Goal: Task Accomplishment & Management: Use online tool/utility

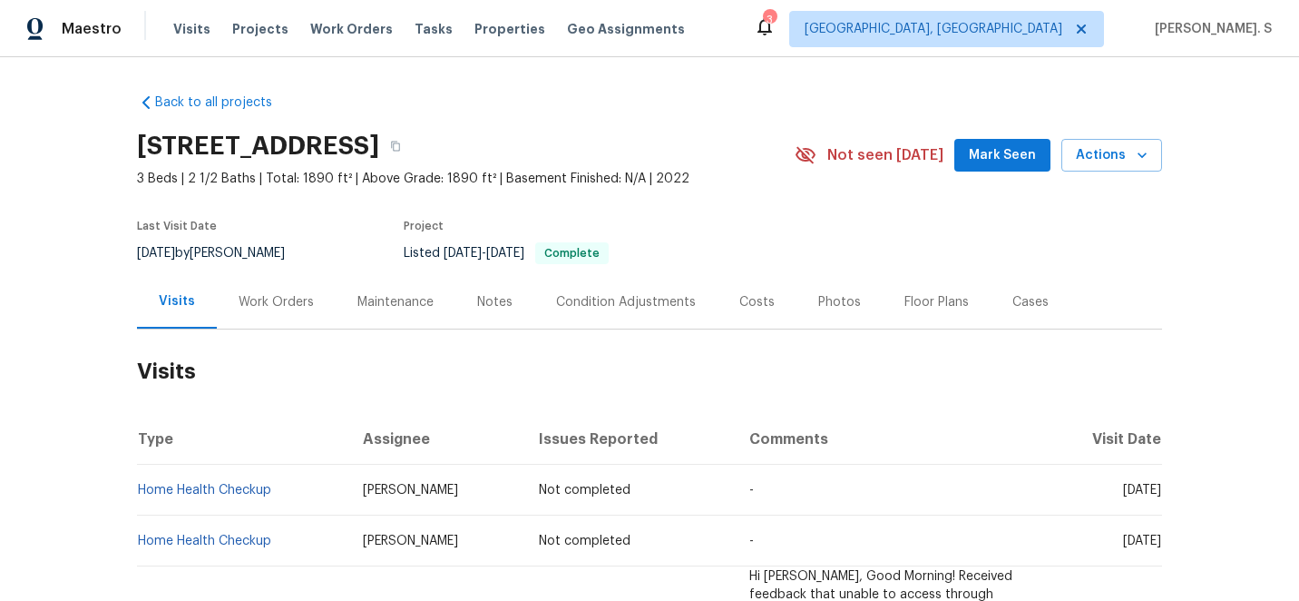
click at [293, 288] on div "Work Orders" at bounding box center [276, 302] width 119 height 54
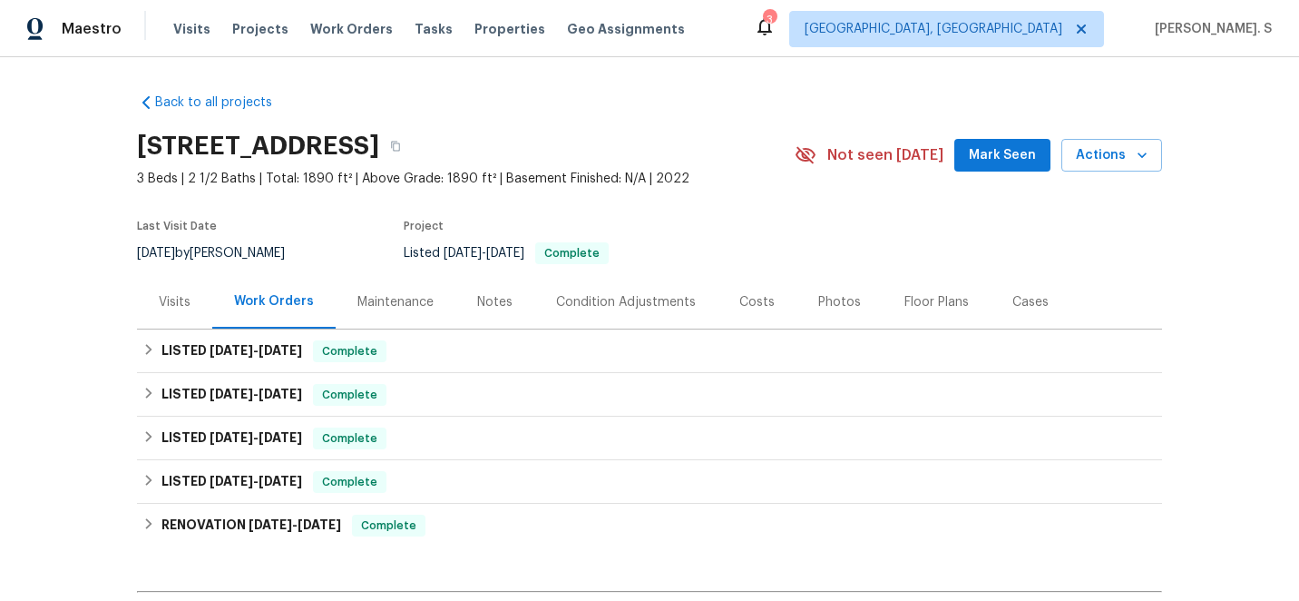
scroll to position [224, 0]
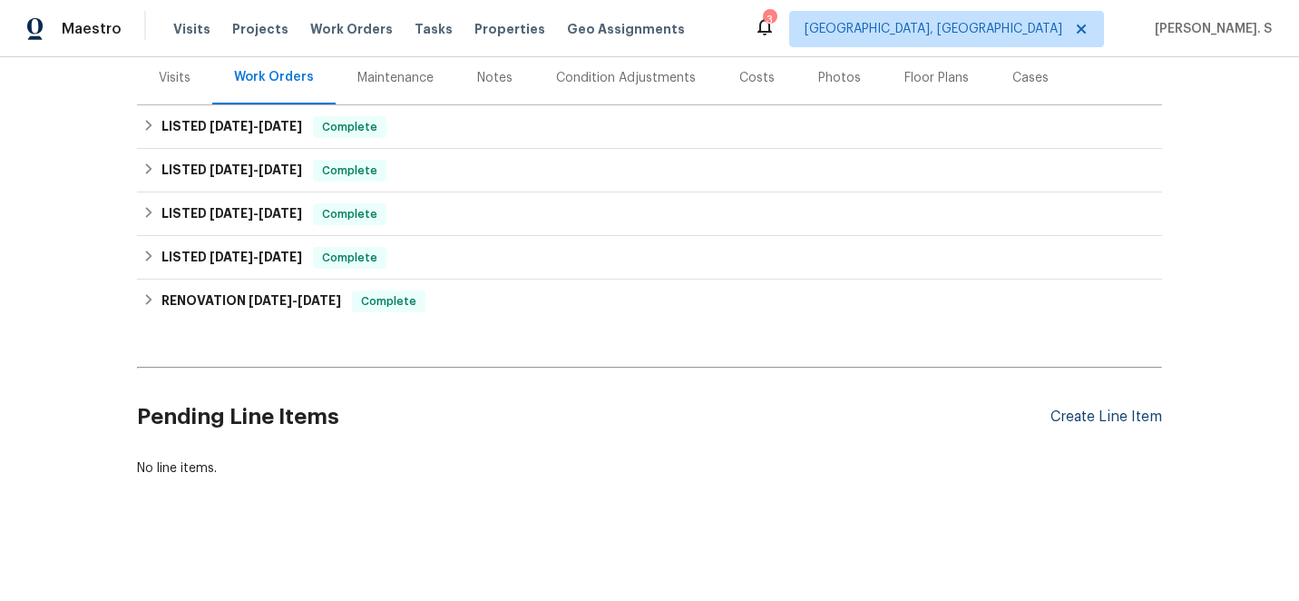
click at [1077, 408] on div "Create Line Item" at bounding box center [1106, 416] width 112 height 17
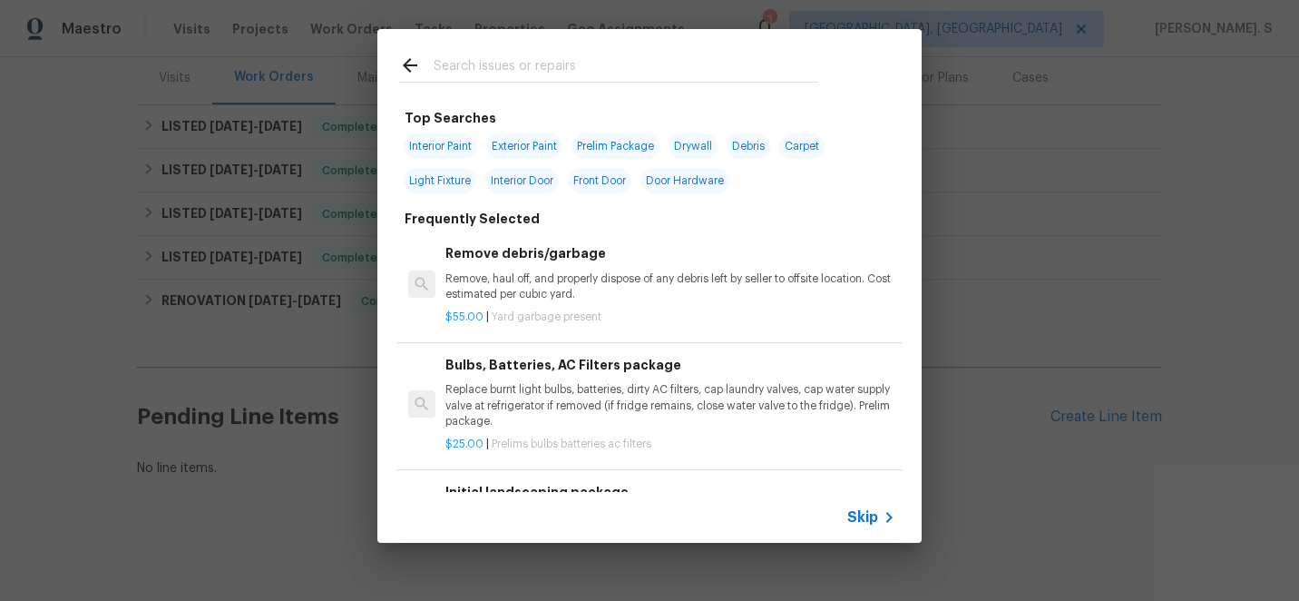
click at [578, 265] on div "Remove debris/garbage Remove, haul off, and properly dispose of any debris left…" at bounding box center [670, 272] width 450 height 59
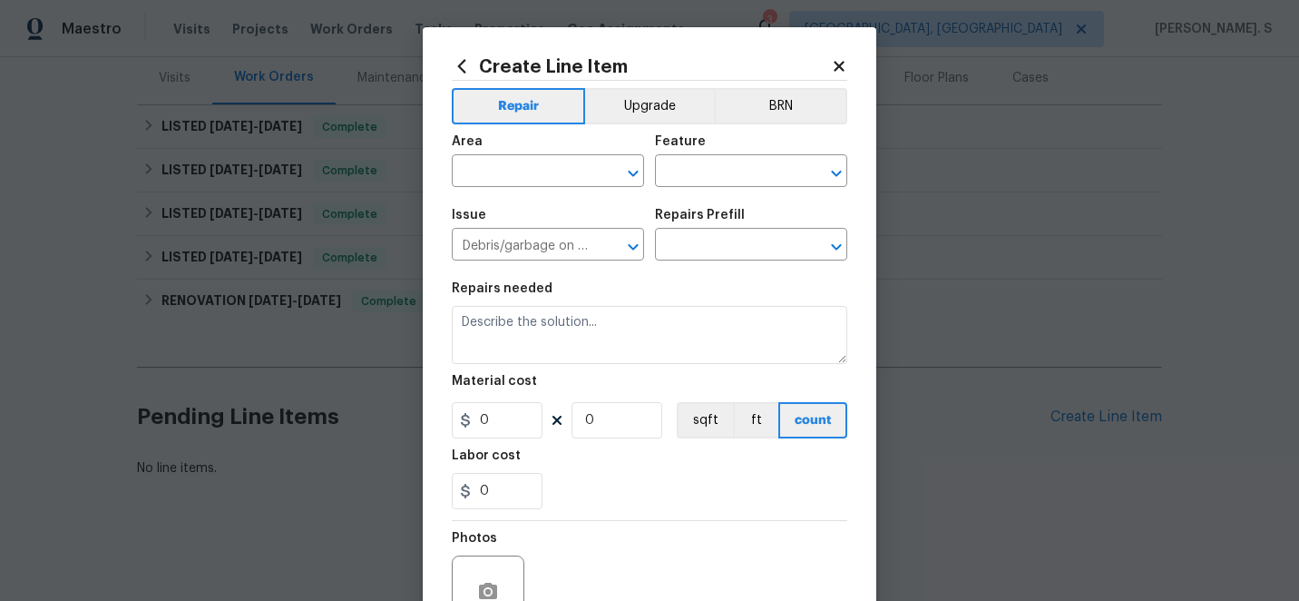
type input "Remove debris/garbage $55.00"
type textarea "Remove, haul off, and properly dispose of any debris left by seller to offsite …"
type input "55"
type input "1"
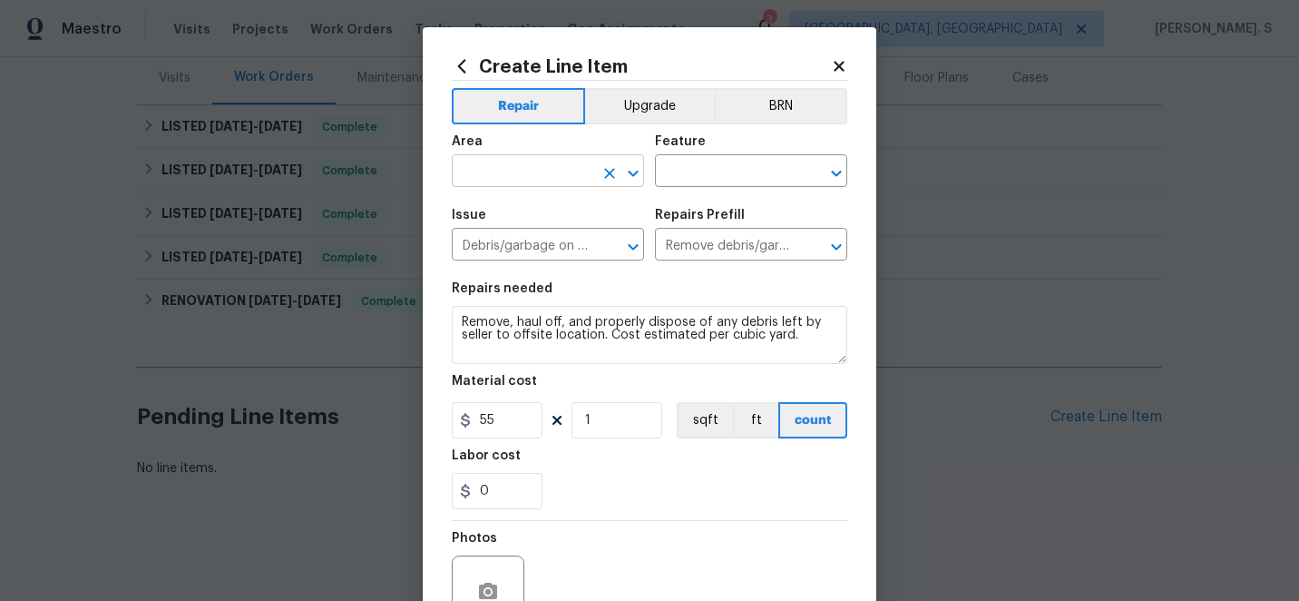
click at [637, 170] on icon "Open" at bounding box center [633, 173] width 10 height 6
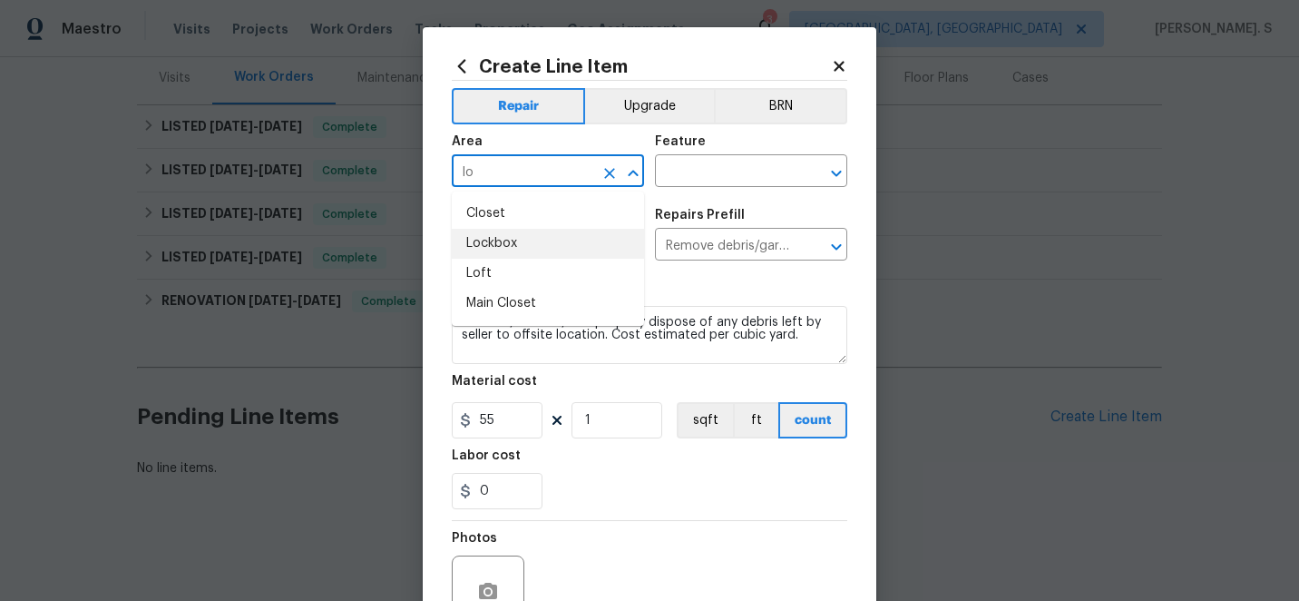
click at [580, 233] on li "Lockbox" at bounding box center [548, 244] width 192 height 30
click at [837, 163] on icon "Open" at bounding box center [836, 173] width 22 height 22
type input "Lockbox"
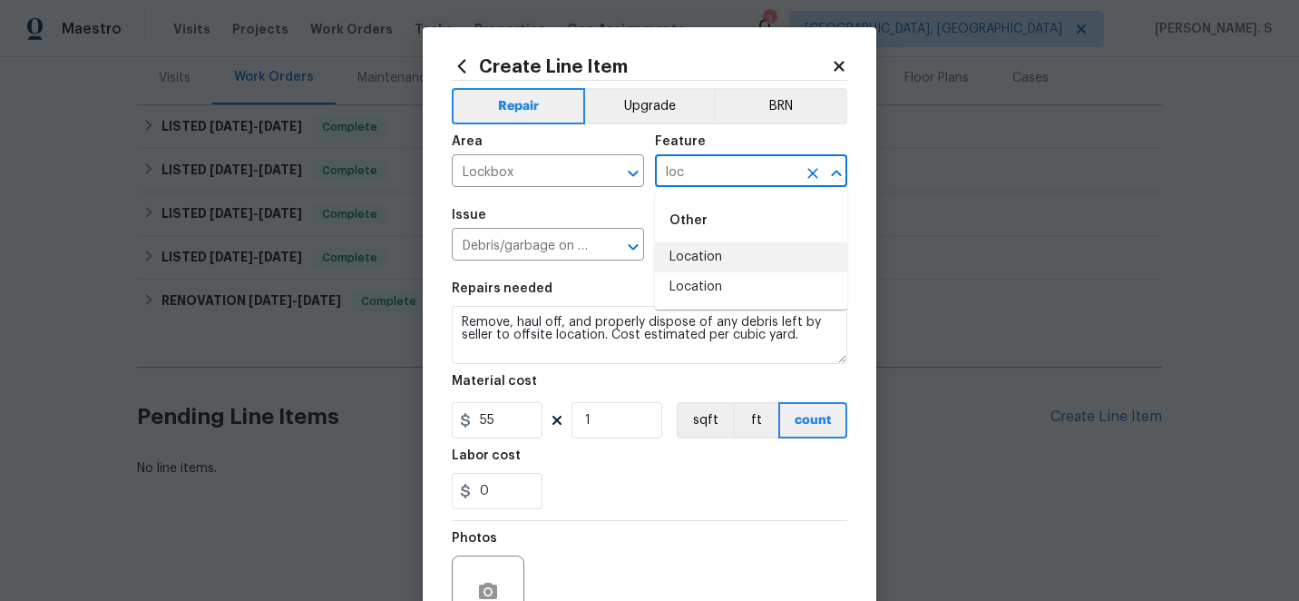
type input "loc"
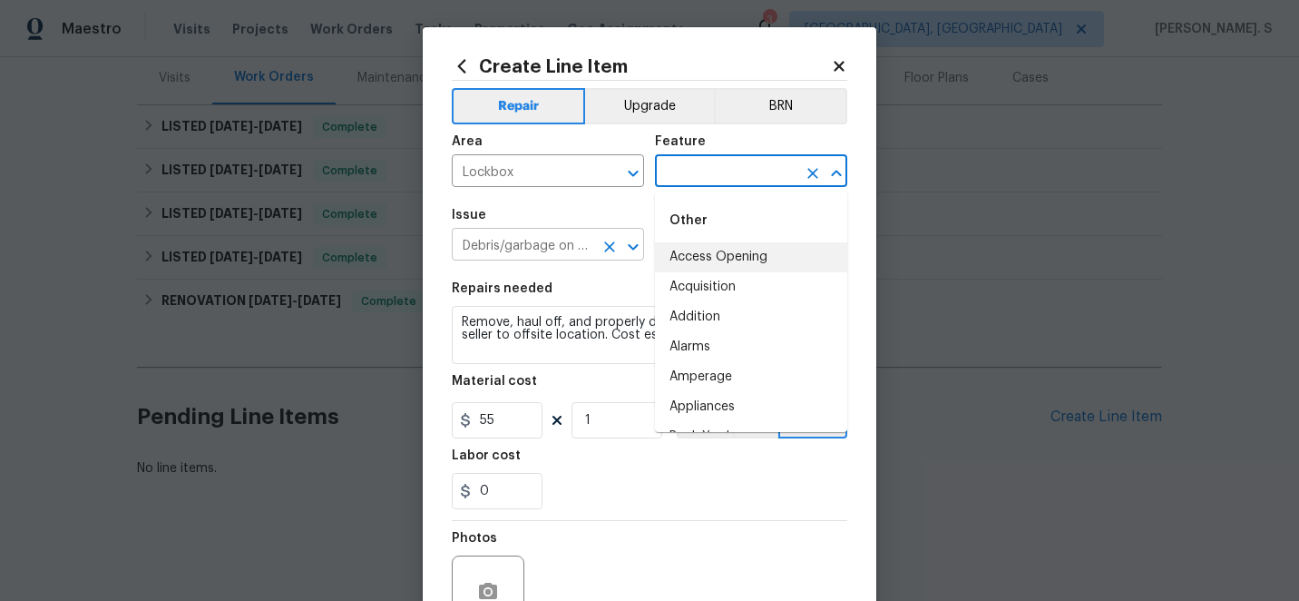
click at [640, 245] on icon "Open" at bounding box center [633, 247] width 22 height 22
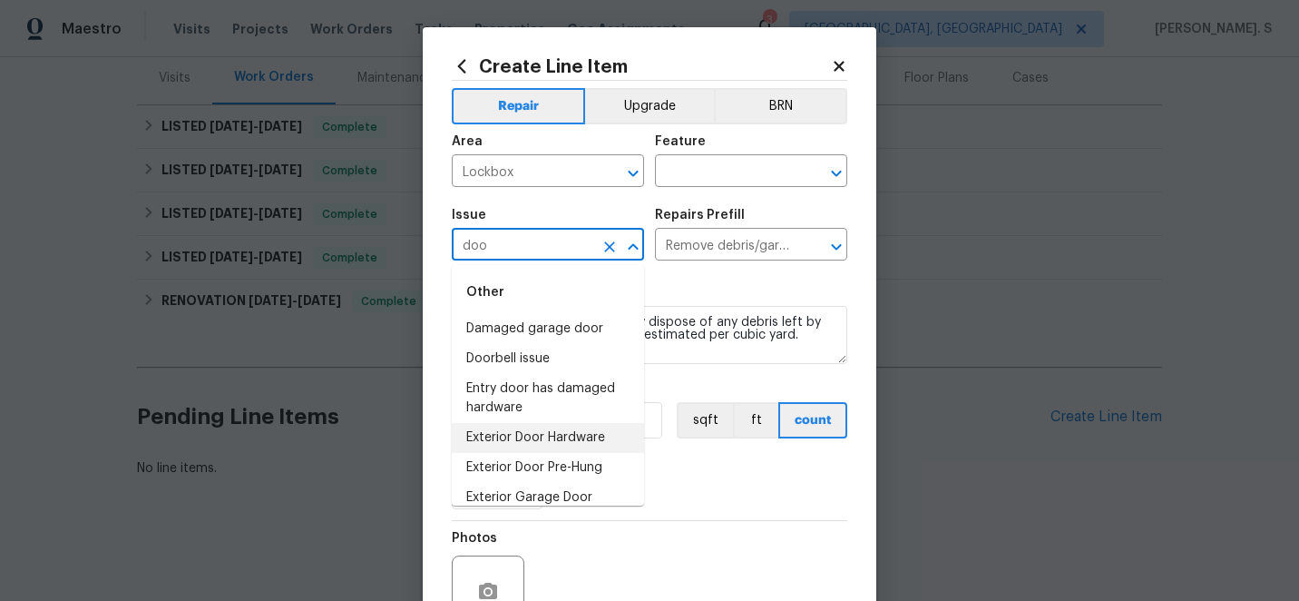
scroll to position [0, 0]
click at [591, 439] on li "Exterior Door Hardware" at bounding box center [548, 440] width 192 height 30
type input "Exterior Door Hardware"
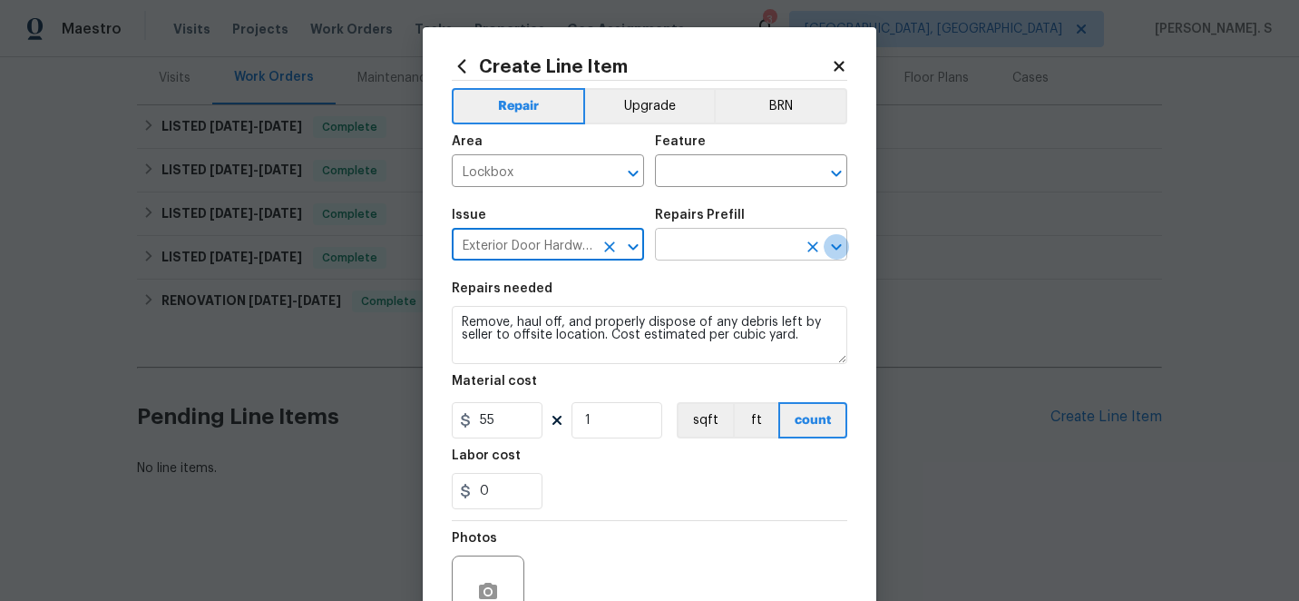
click at [833, 245] on icon "Open" at bounding box center [836, 246] width 10 height 6
type input "Exterior Door Hardware"
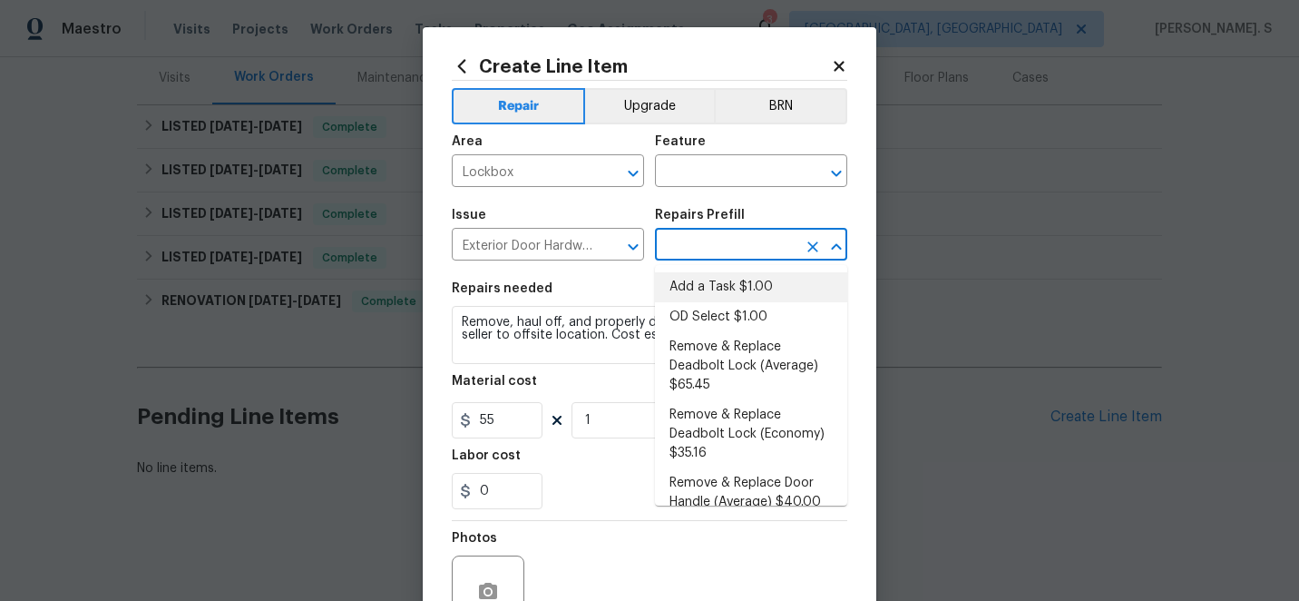
click at [759, 292] on li "Add a Task $1.00" at bounding box center [751, 287] width 192 height 30
type input "Interior Door"
type input "Add a Task $1.00"
type textarea "HPM to detail"
type input "1"
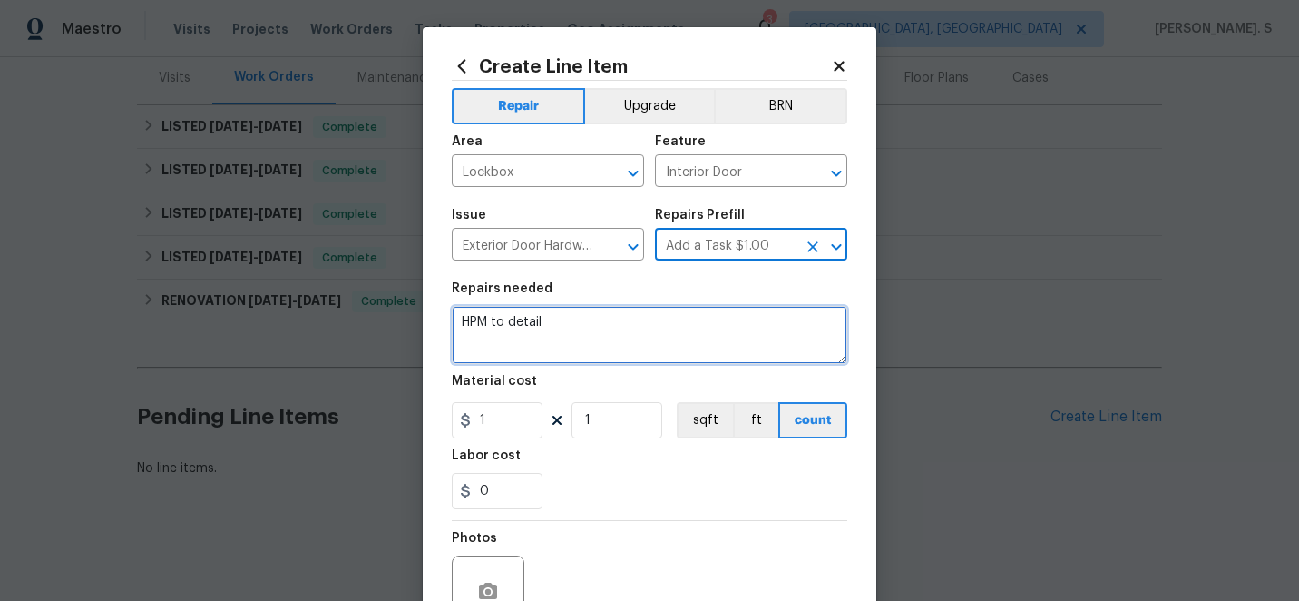
click at [692, 308] on textarea "HPM to detail" at bounding box center [649, 335] width 395 height 58
paste textarea "e lockbox did not open wi"
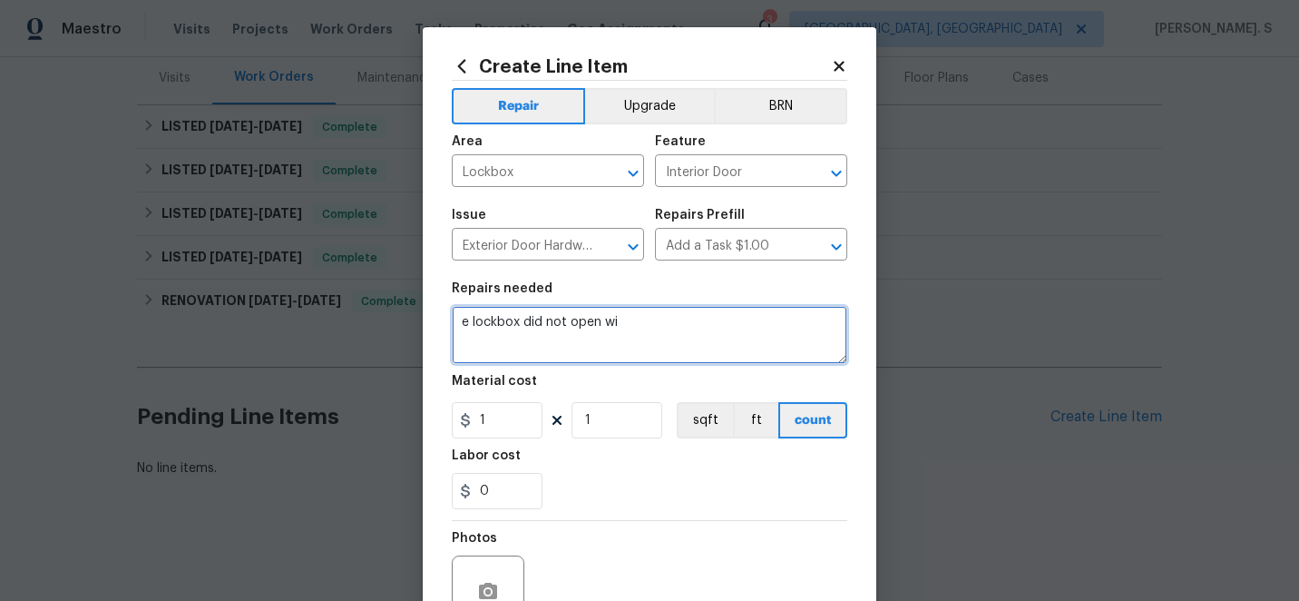
click at [621, 313] on textarea "e lockbox did not open wi" at bounding box center [649, 335] width 395 height 58
paste textarea "he lockbox did not open with the code. Please inspect the lockbox, reset or rep…"
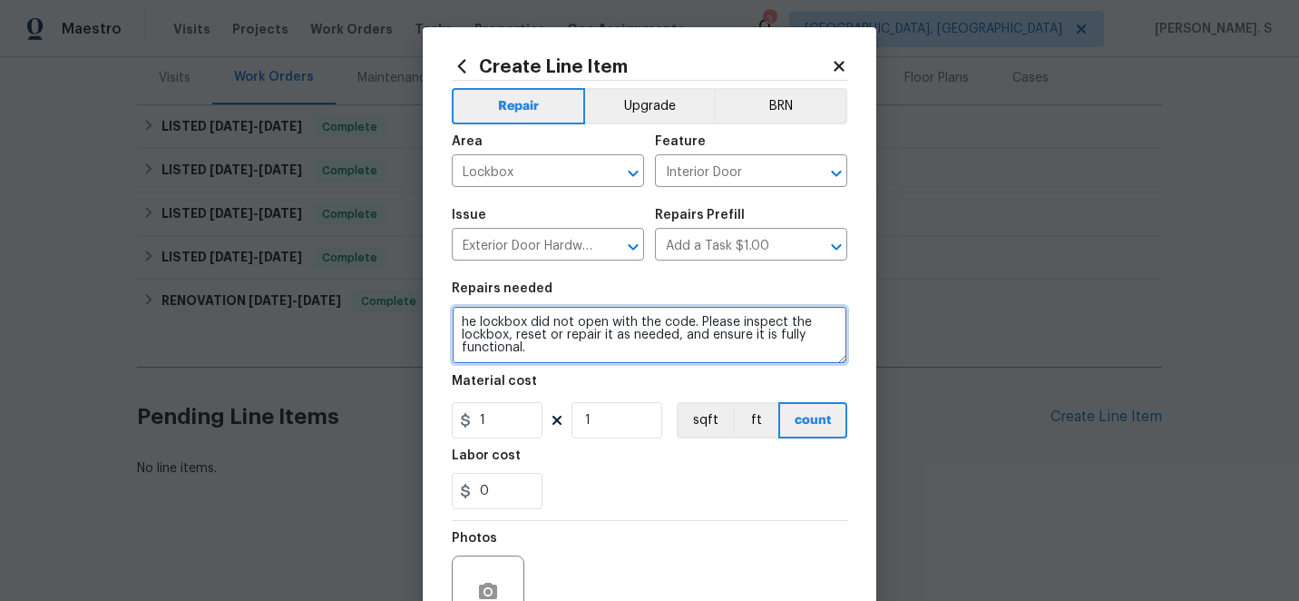
click at [461, 327] on textarea "he lockbox did not open with the code. Please inspect the lockbox, reset or rep…" at bounding box center [649, 335] width 395 height 58
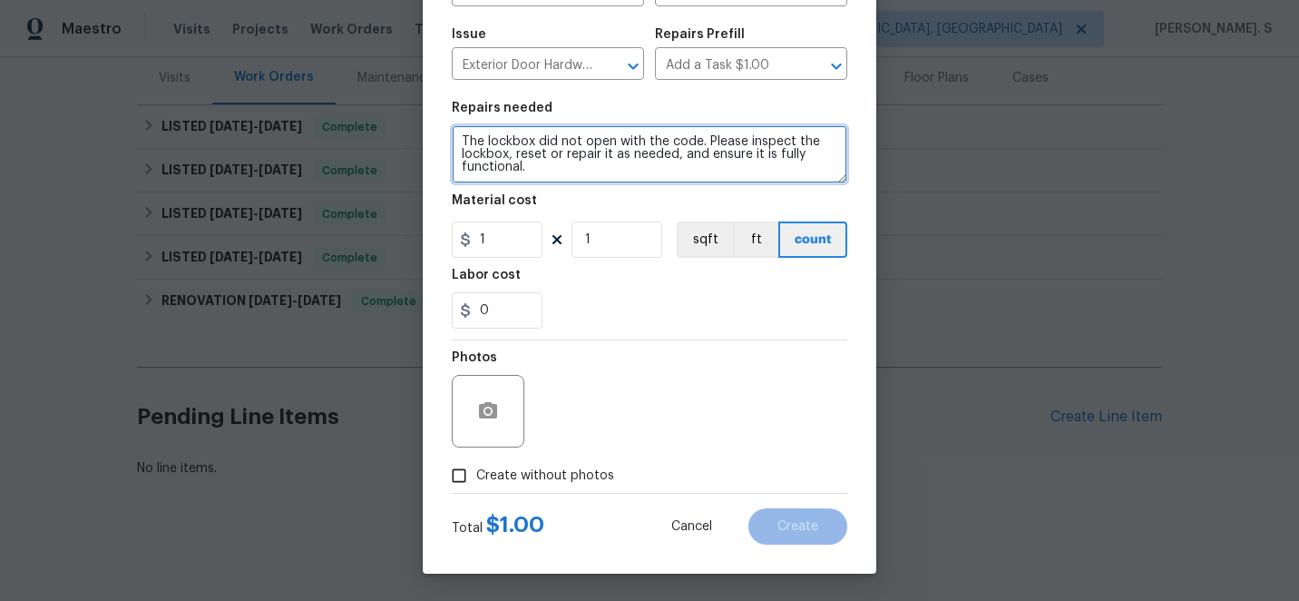
type textarea "The lockbox did not open with the code. Please inspect the lockbox, reset or re…"
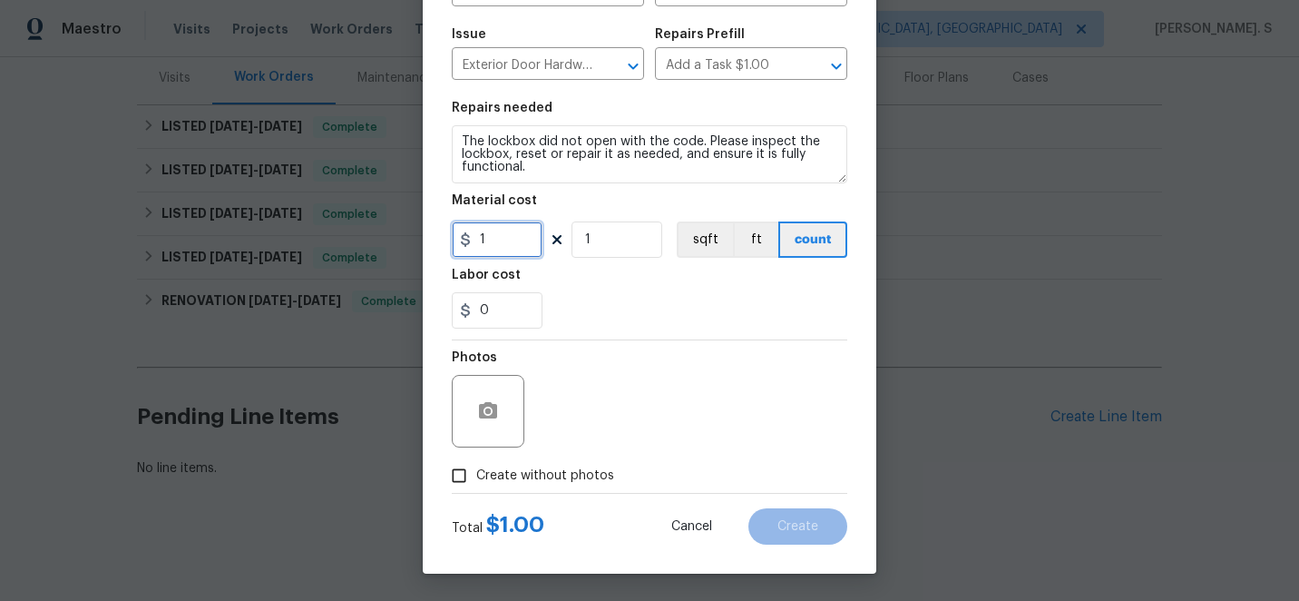
click at [532, 225] on input "1" at bounding box center [497, 239] width 91 height 36
type input "75"
click at [513, 477] on span "Create without photos" at bounding box center [545, 475] width 138 height 19
click at [476, 477] on input "Create without photos" at bounding box center [459, 475] width 34 height 34
checkbox input "true"
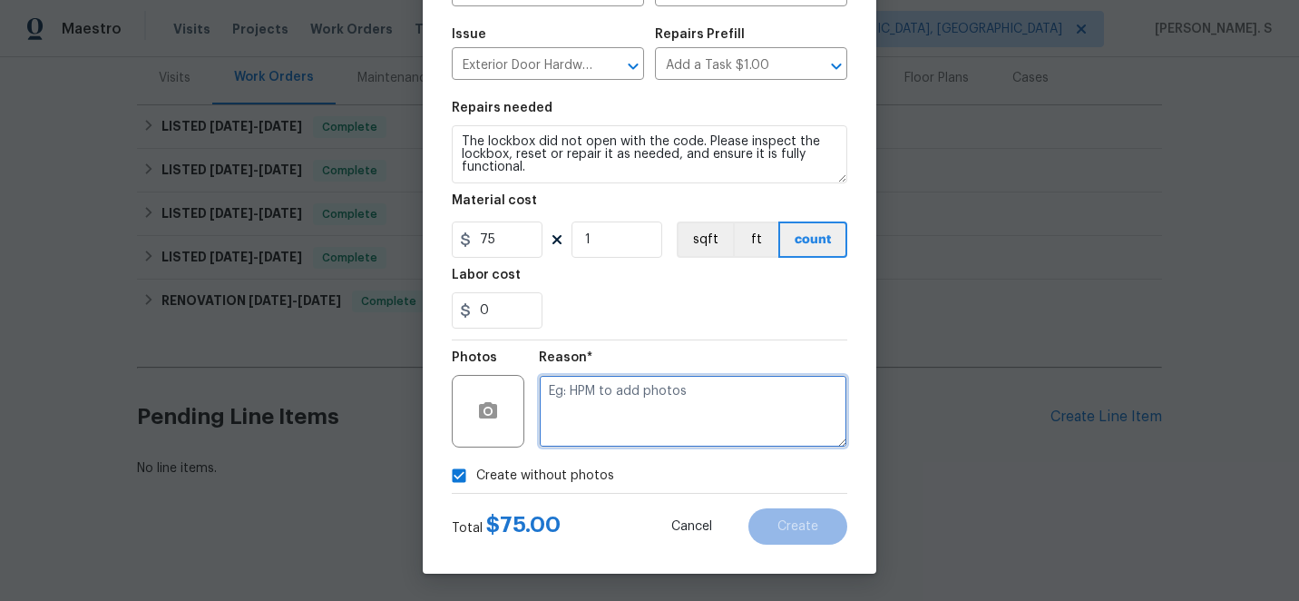
click at [648, 417] on textarea at bounding box center [693, 411] width 308 height 73
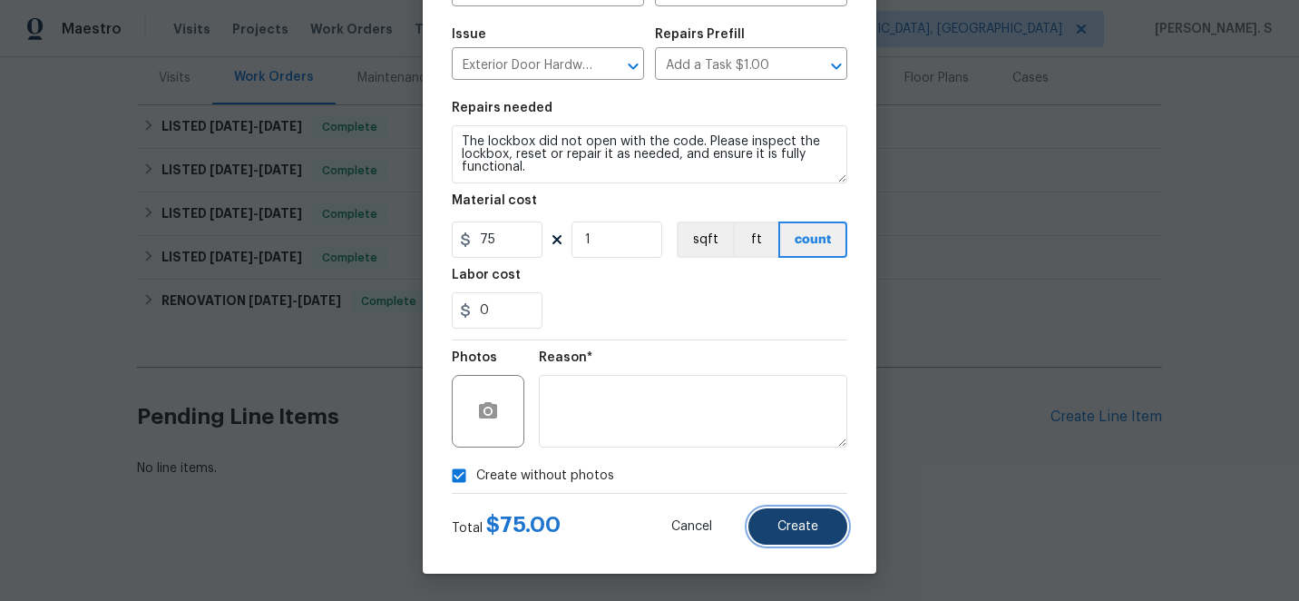
click at [769, 523] on button "Create" at bounding box center [797, 526] width 99 height 36
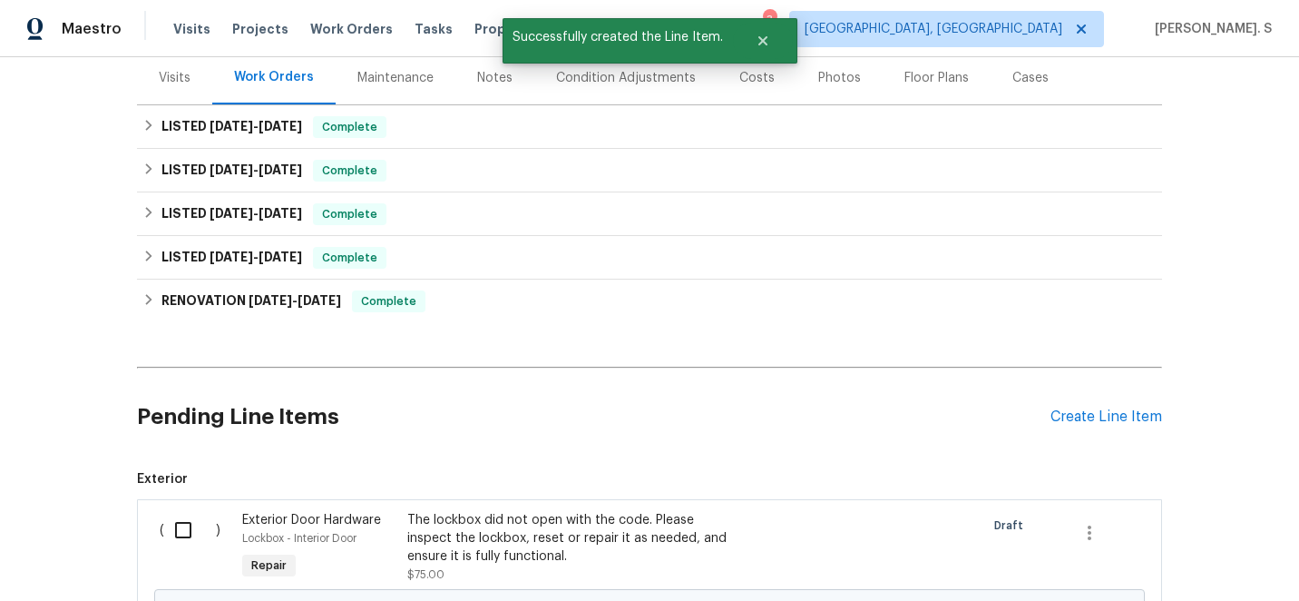
click at [183, 522] on input "checkbox" at bounding box center [190, 530] width 52 height 38
checkbox input "true"
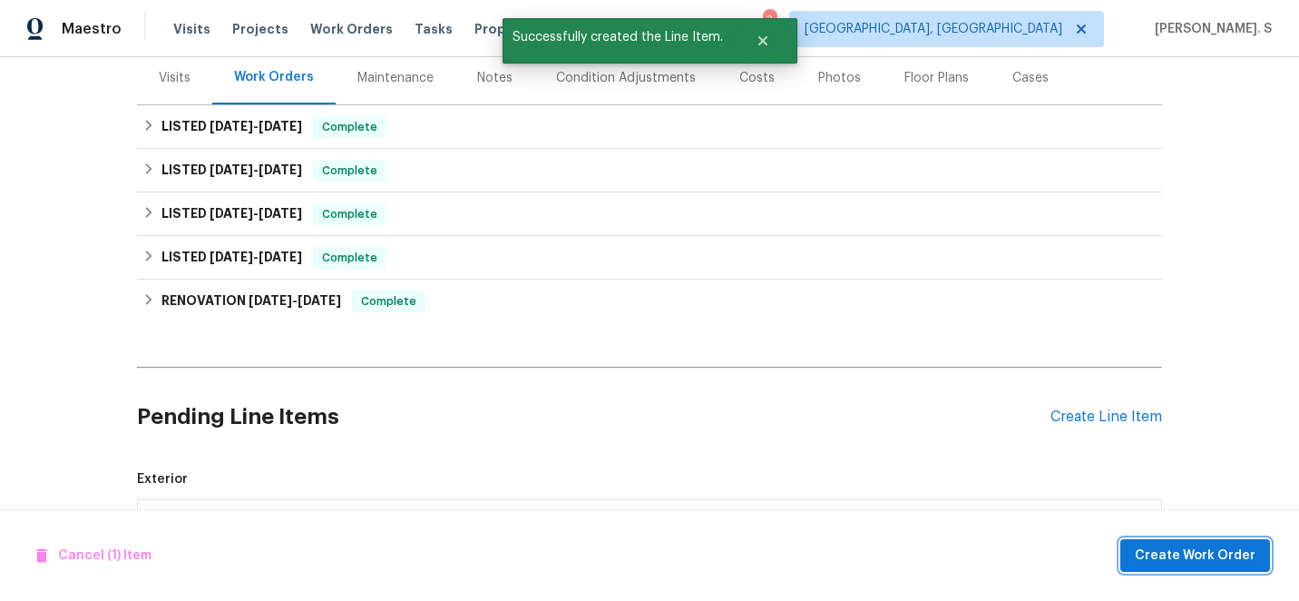
click at [1191, 552] on span "Create Work Order" at bounding box center [1195, 555] width 121 height 23
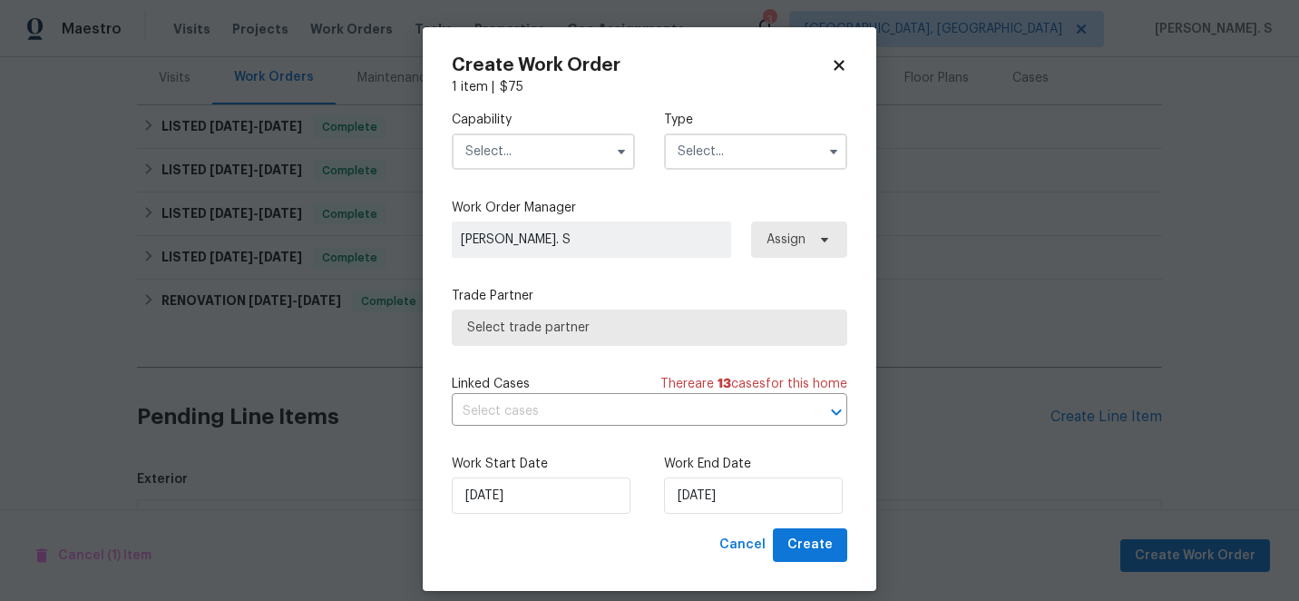
click at [604, 142] on input "text" at bounding box center [543, 151] width 183 height 36
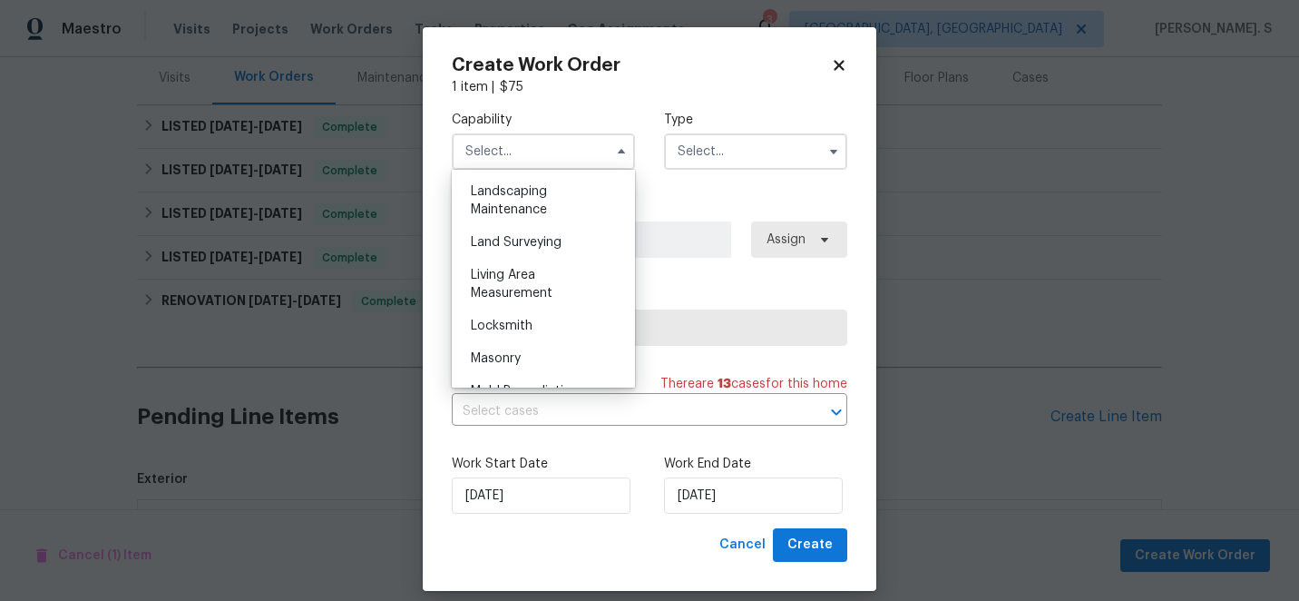
scroll to position [1196, 0]
click at [561, 309] on div "Locksmith" at bounding box center [543, 322] width 174 height 33
type input "Locksmith"
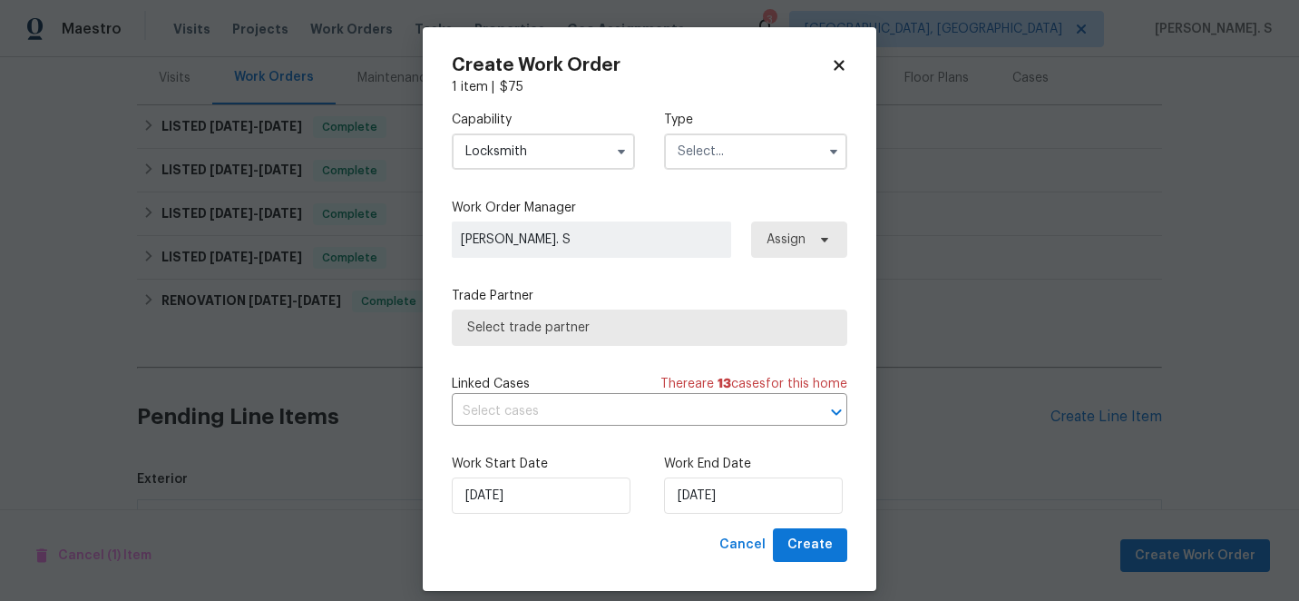
click at [756, 151] on input "text" at bounding box center [755, 151] width 183 height 36
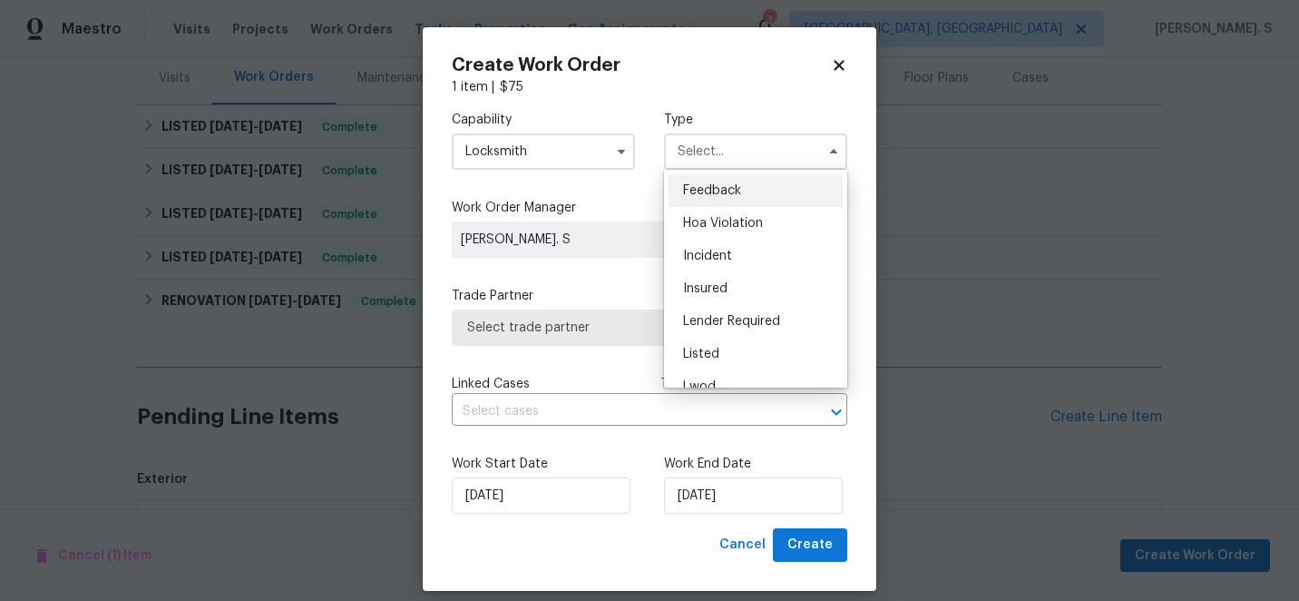
click at [745, 171] on ul "Feedback Hoa Violation Incident Insured Lender Required Listed Lwod Other Reit …" at bounding box center [755, 279] width 183 height 218
click at [739, 185] on span "Feedback" at bounding box center [712, 190] width 58 height 13
type input "Feedback"
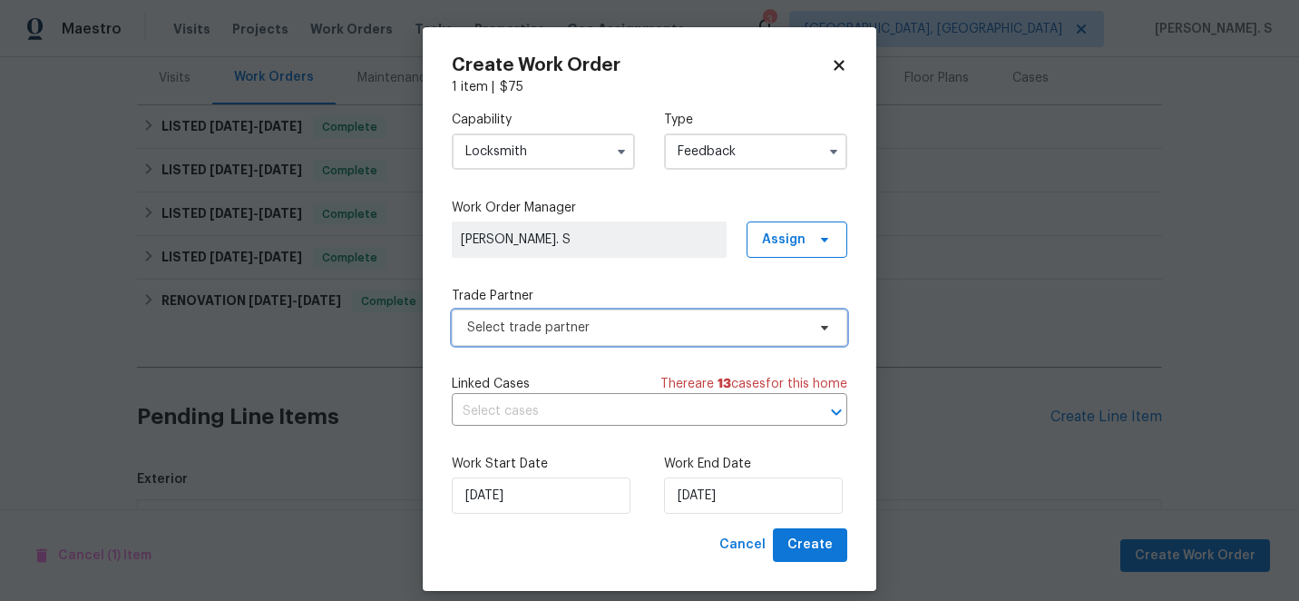
click at [638, 320] on span "Select trade partner" at bounding box center [636, 327] width 338 height 18
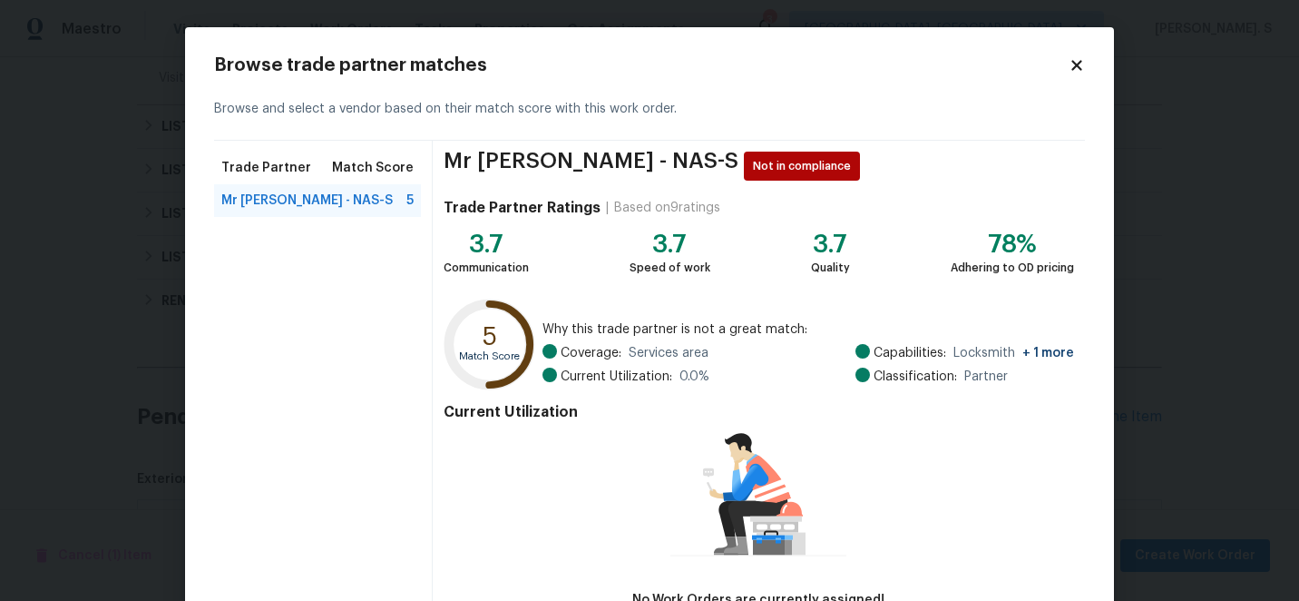
scroll to position [125, 0]
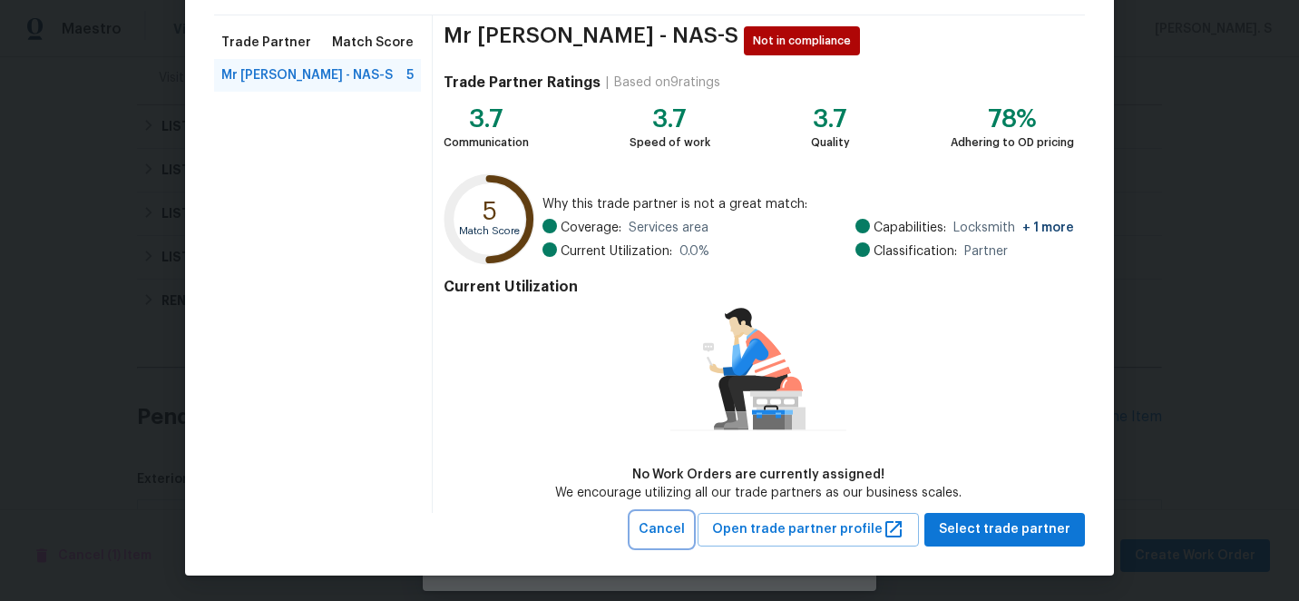
click at [685, 531] on span "Cancel" at bounding box center [662, 529] width 46 height 23
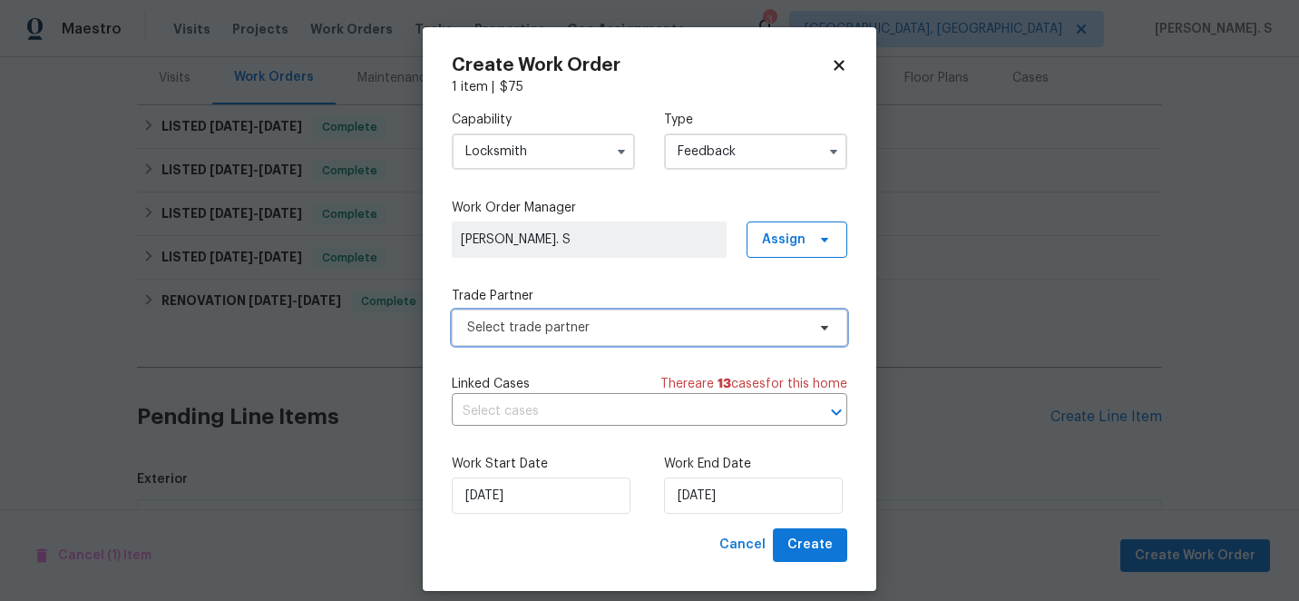
scroll to position [0, 0]
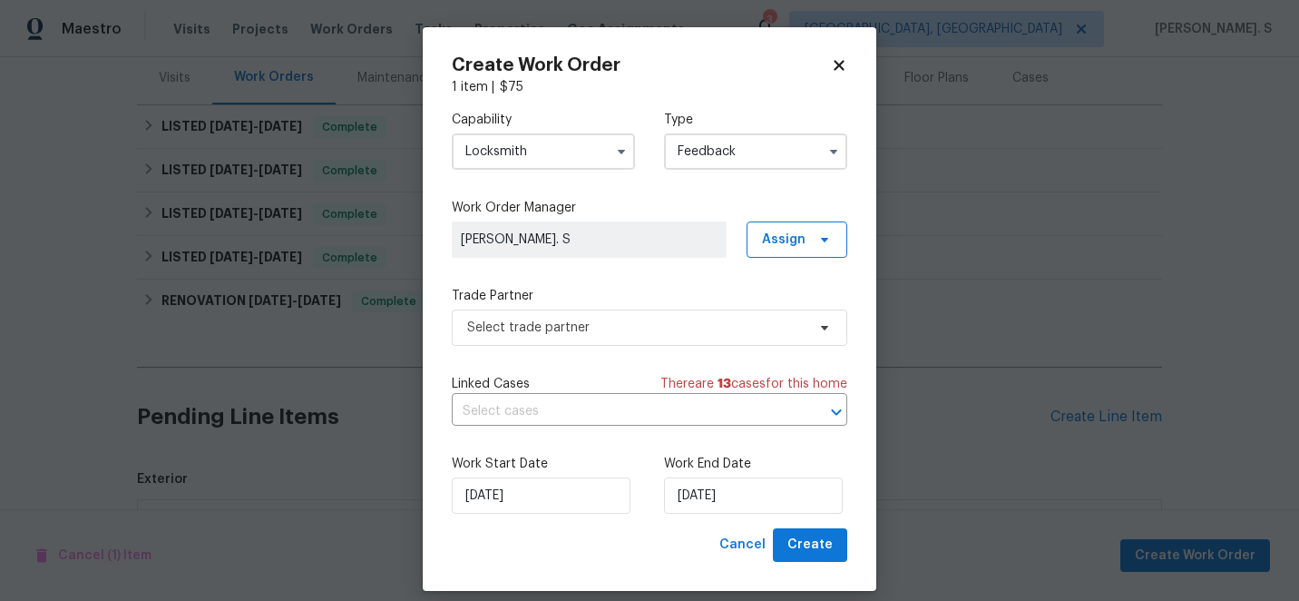
click at [606, 133] on input "Locksmith" at bounding box center [543, 151] width 183 height 36
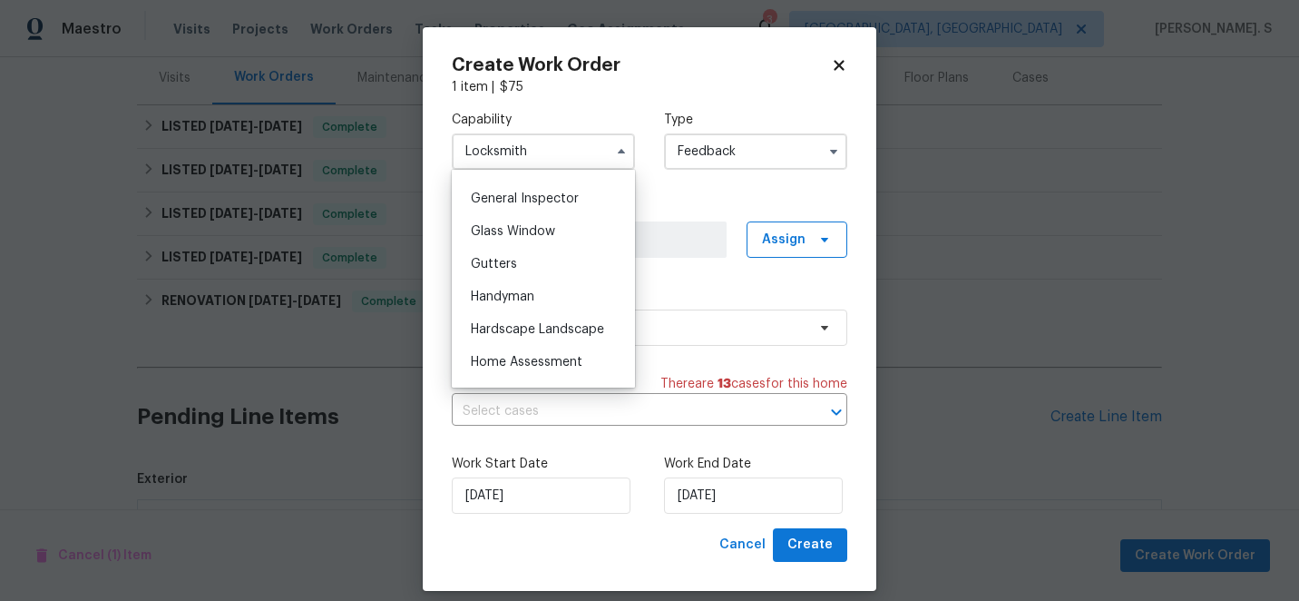
scroll to position [894, 0]
click at [579, 286] on div "Handyman" at bounding box center [543, 294] width 174 height 33
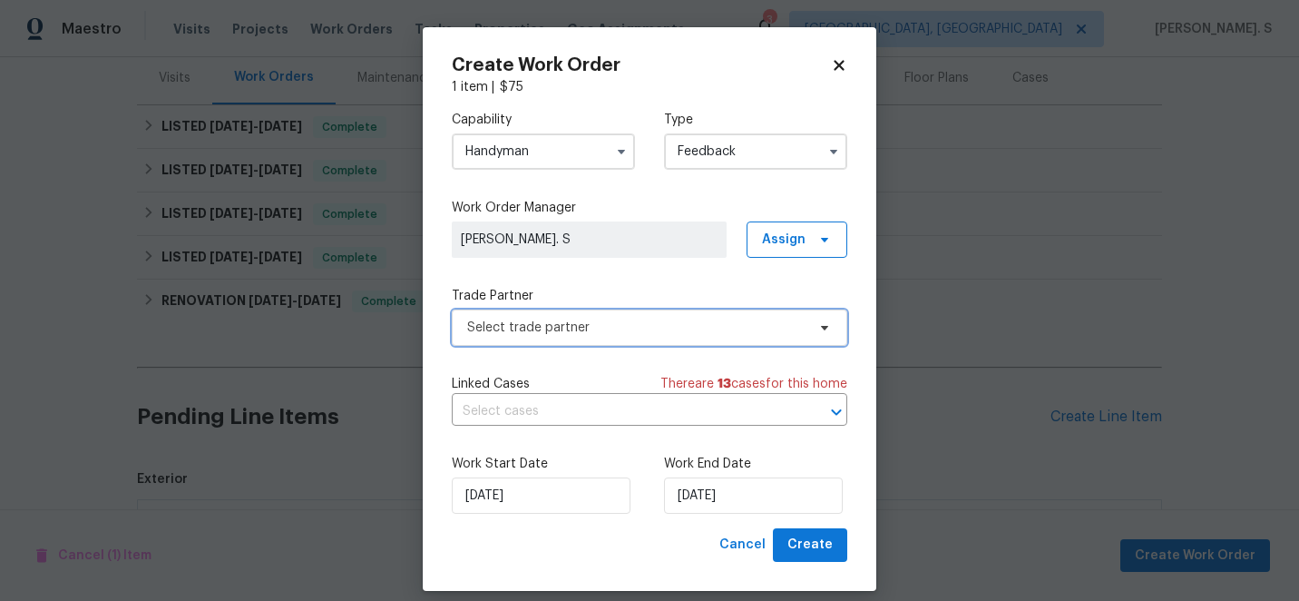
click at [599, 327] on span "Select trade partner" at bounding box center [636, 327] width 338 height 18
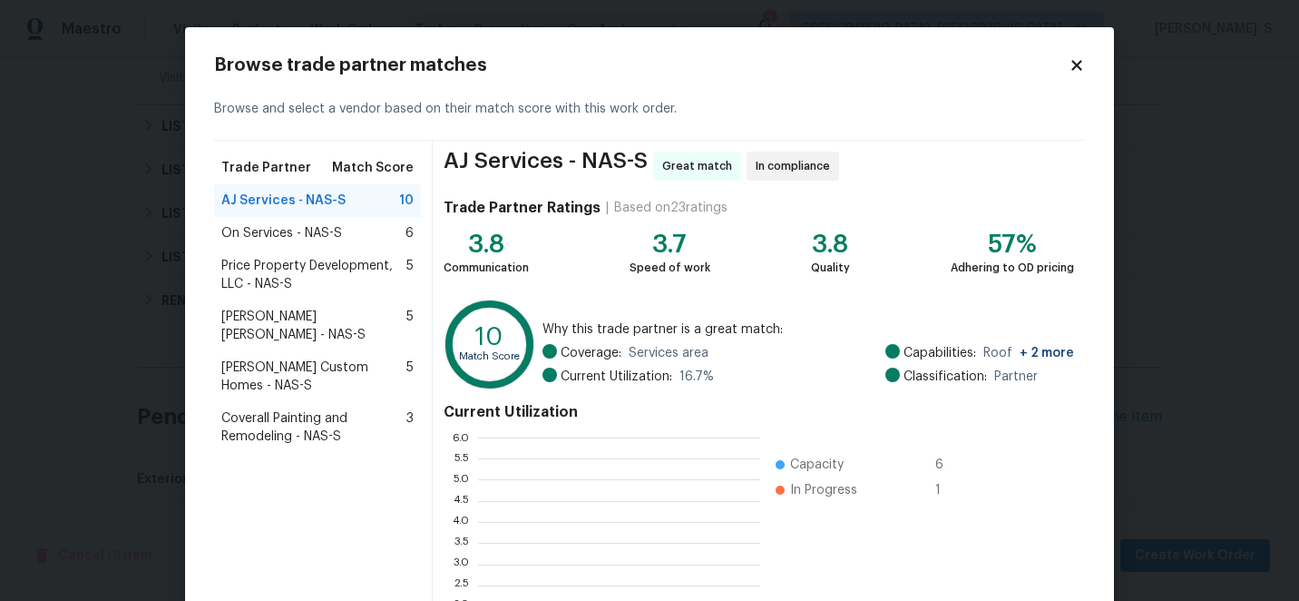
scroll to position [254, 282]
click at [360, 279] on span "Price Property Development, LLC - NAS-S" at bounding box center [313, 275] width 185 height 36
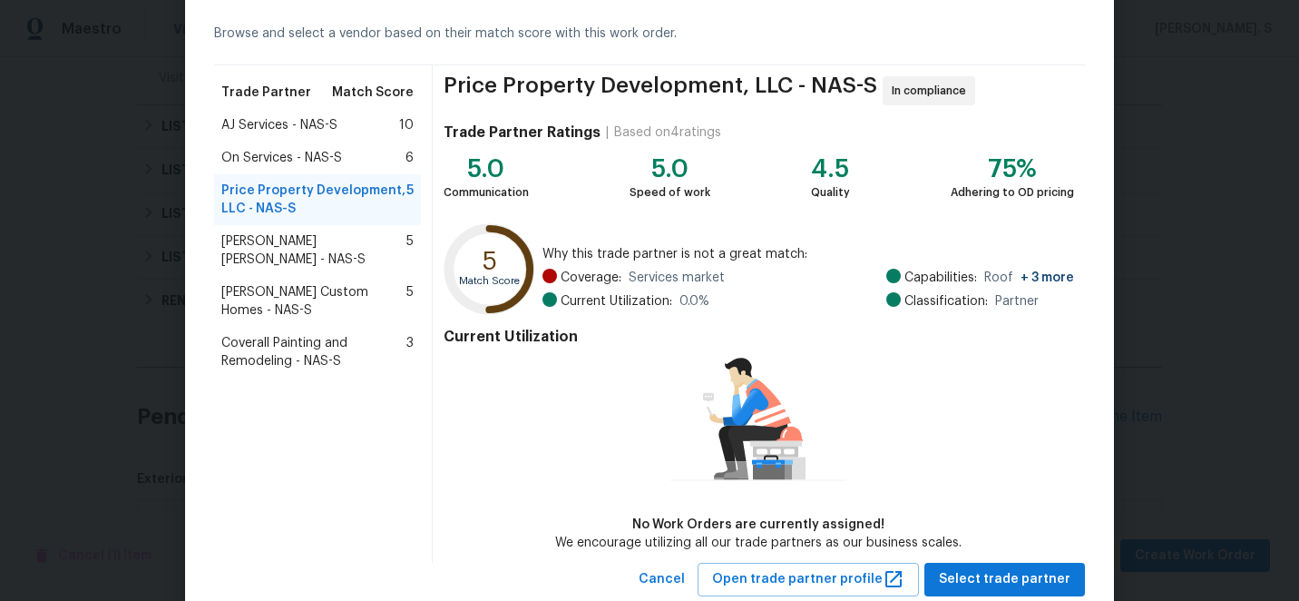
scroll to position [125, 0]
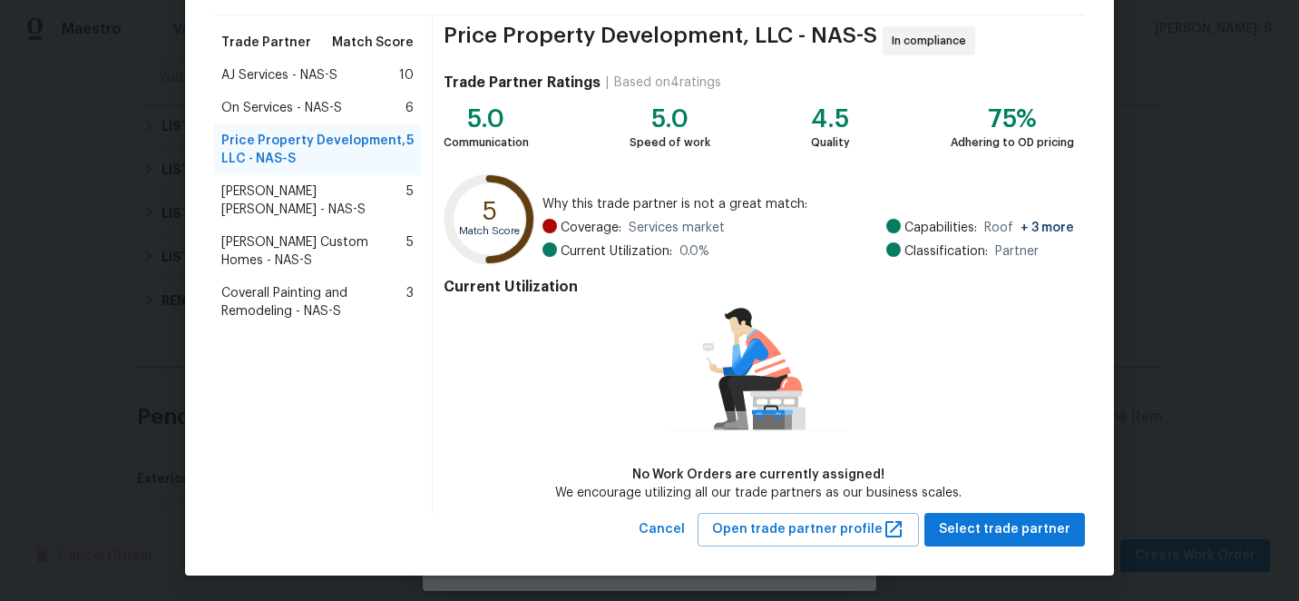
click at [674, 546] on div "Browse trade partner matches Browse and select a vendor based on their match sc…" at bounding box center [649, 238] width 929 height 673
click at [681, 539] on button "Cancel" at bounding box center [661, 530] width 61 height 34
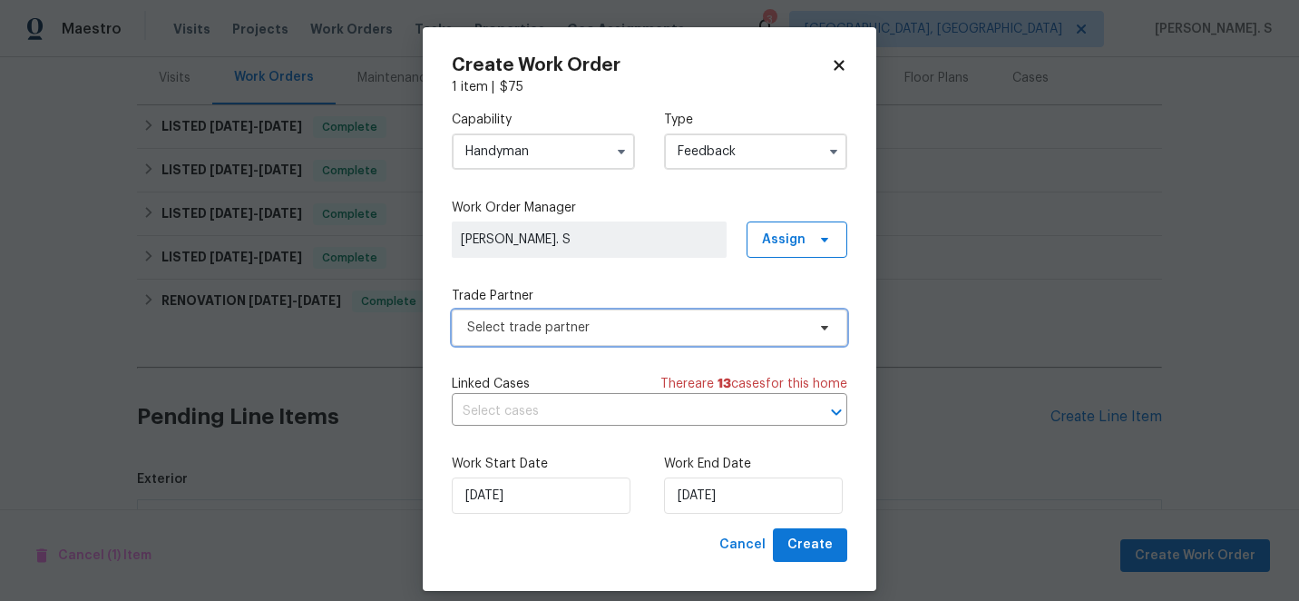
scroll to position [0, 0]
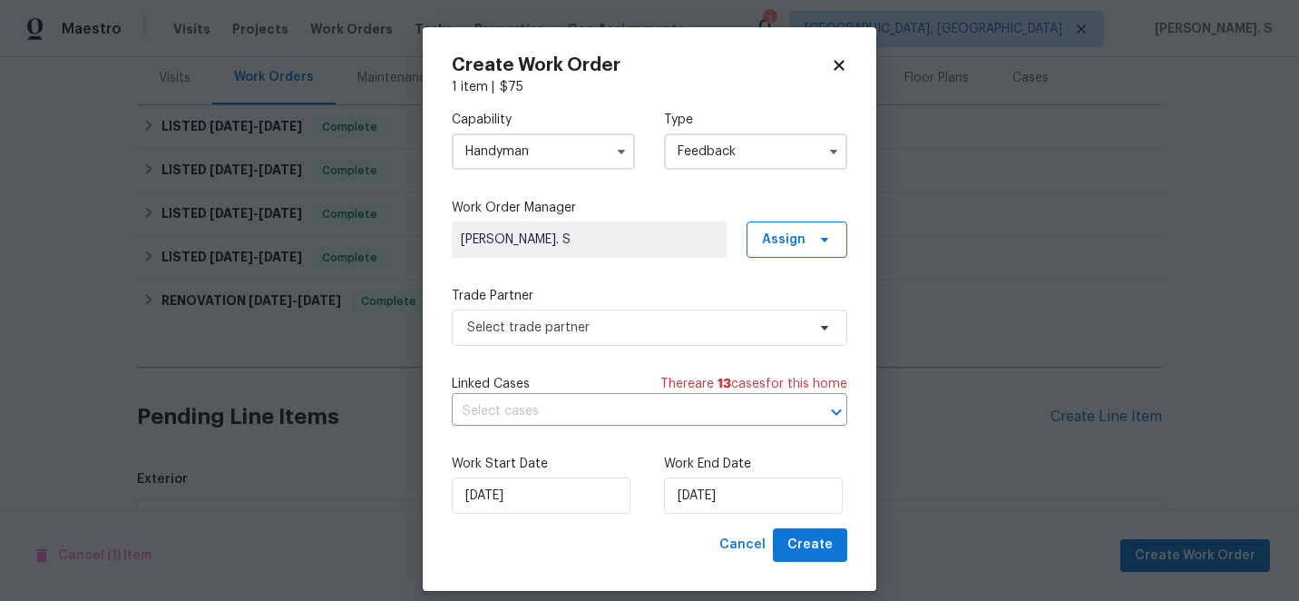
click at [594, 152] on input "Handyman" at bounding box center [543, 151] width 183 height 36
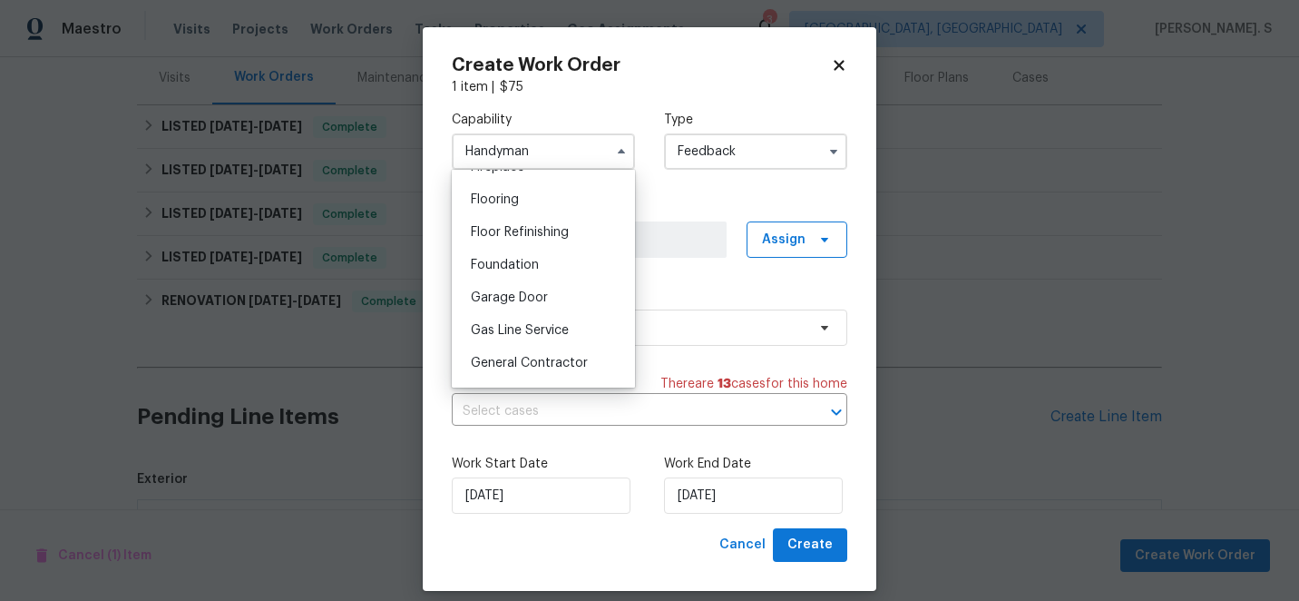
scroll to position [698, 0]
click at [576, 355] on span "General Contractor" at bounding box center [529, 360] width 117 height 13
type input "General Contractor"
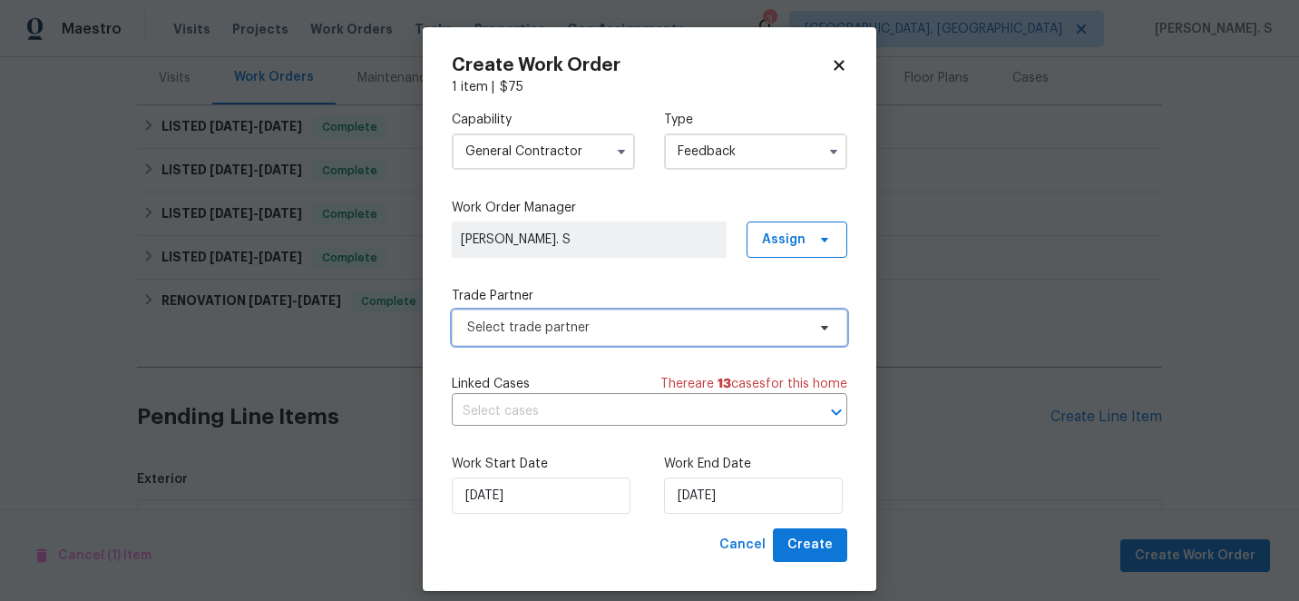
click at [616, 325] on span "Select trade partner" at bounding box center [636, 327] width 338 height 18
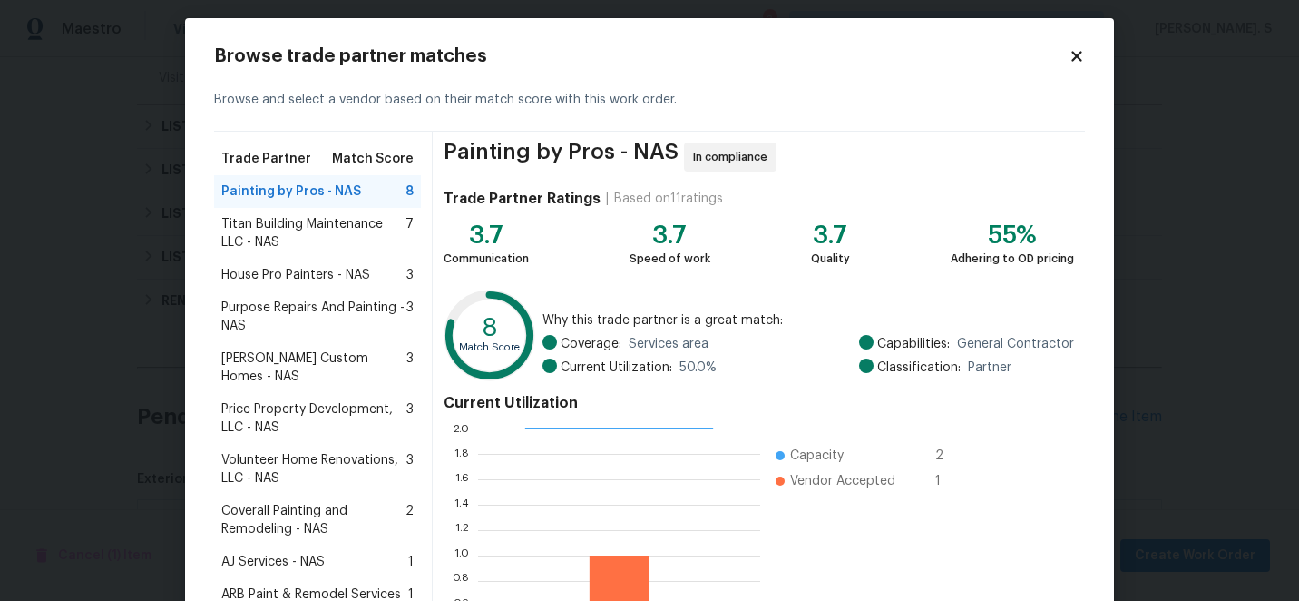
scroll to position [11, 0]
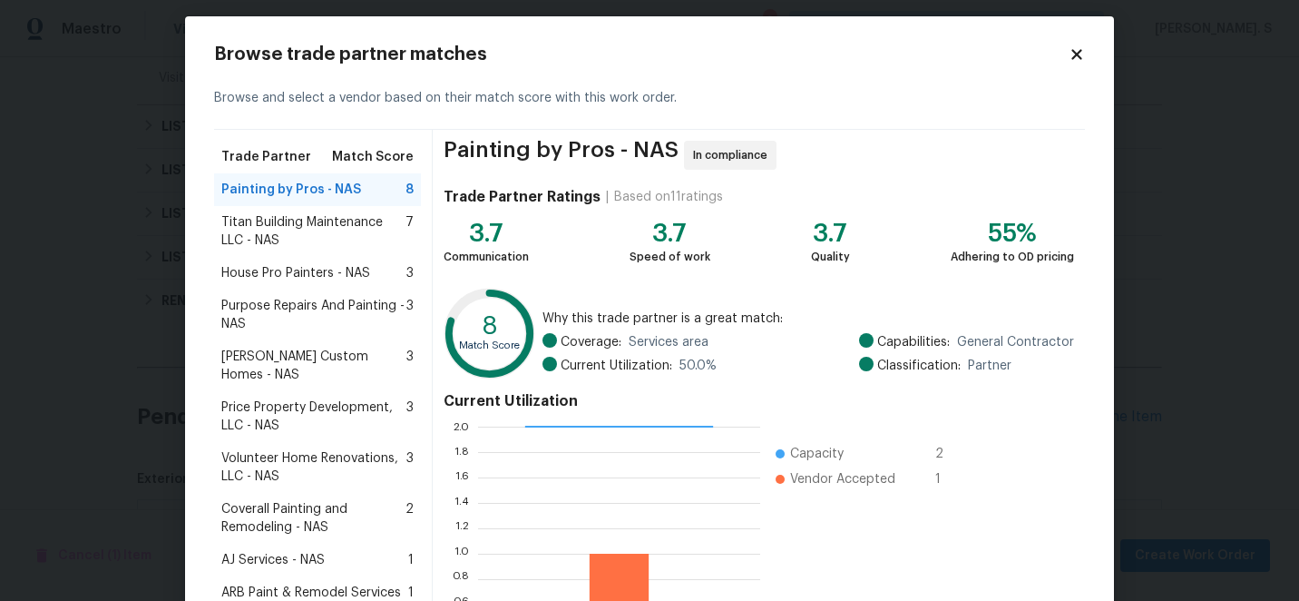
click at [263, 423] on div "Price Property Development, LLC - NAS 3" at bounding box center [317, 416] width 207 height 51
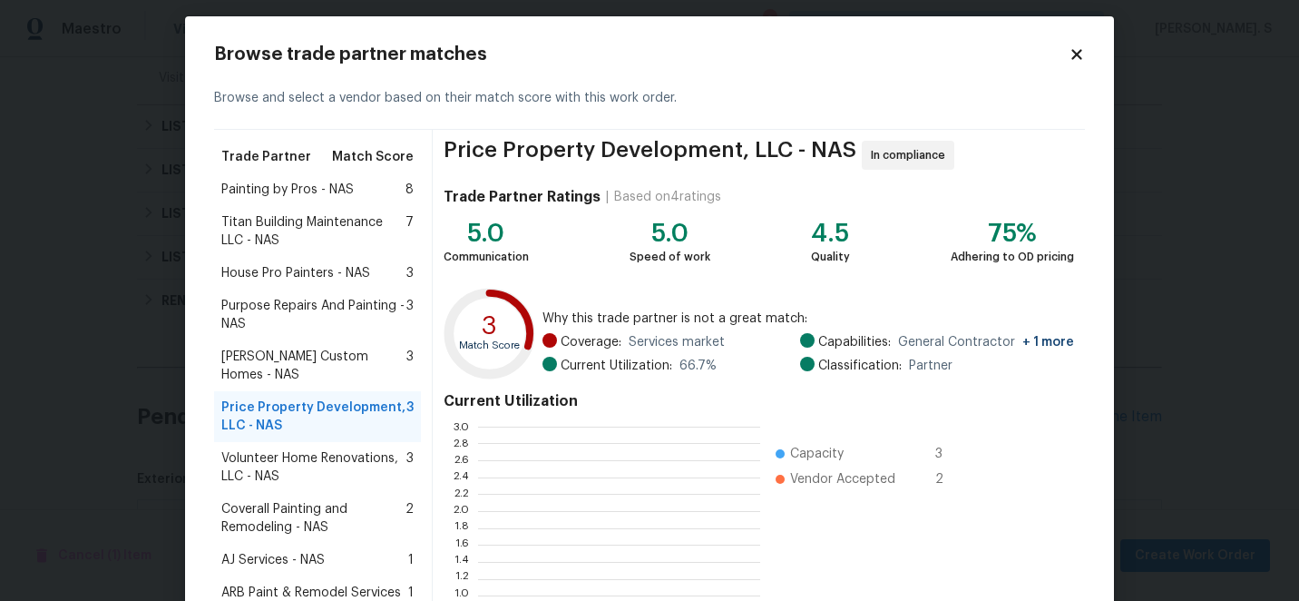
scroll to position [254, 282]
click at [265, 449] on span "Volunteer Home Renovations, LLC - NAS" at bounding box center [313, 467] width 185 height 36
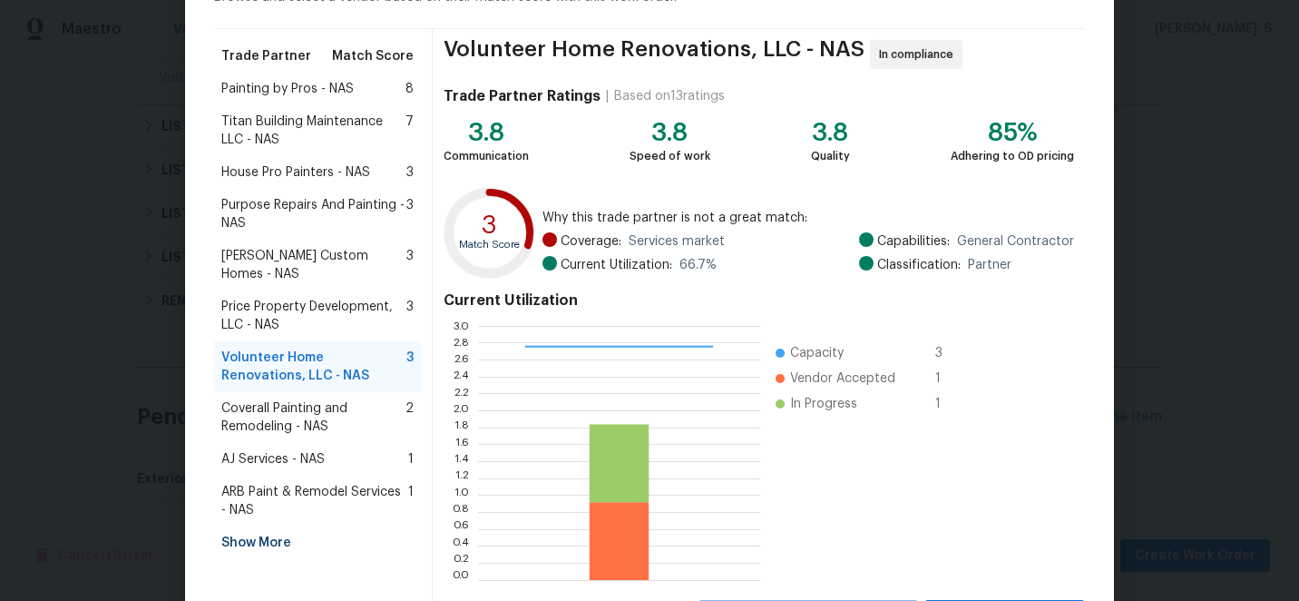
scroll to position [200, 0]
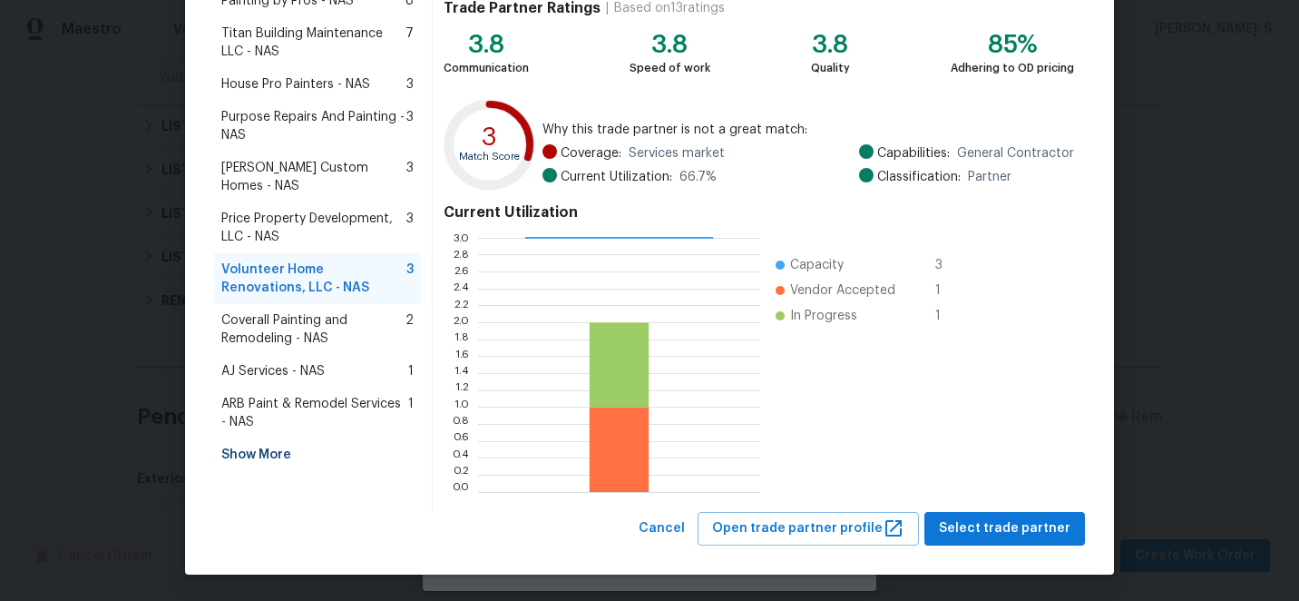
click at [269, 442] on div "Show More" at bounding box center [317, 454] width 207 height 33
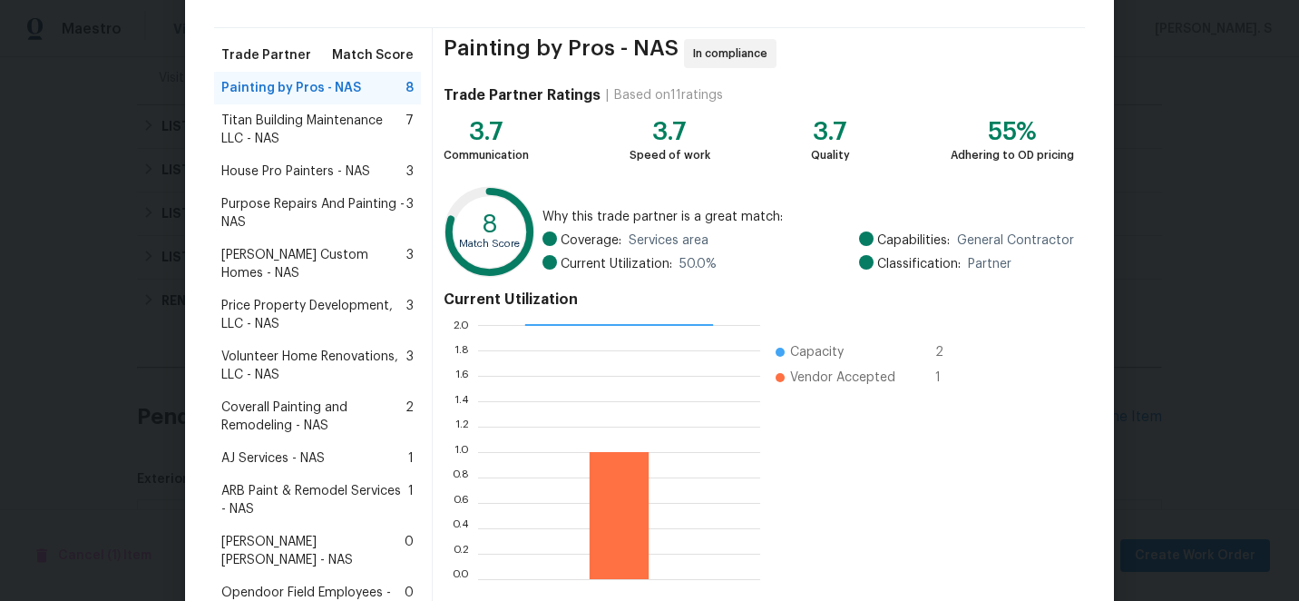
scroll to position [13, 0]
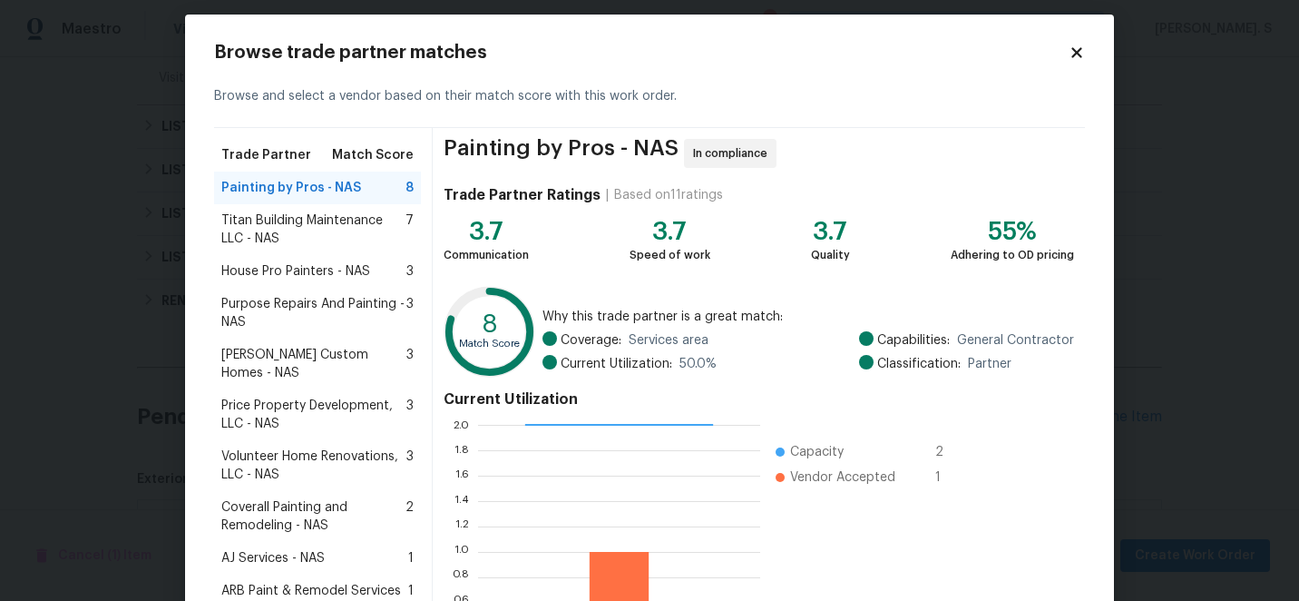
click at [344, 447] on span "Volunteer Home Renovations, LLC - NAS" at bounding box center [313, 465] width 185 height 36
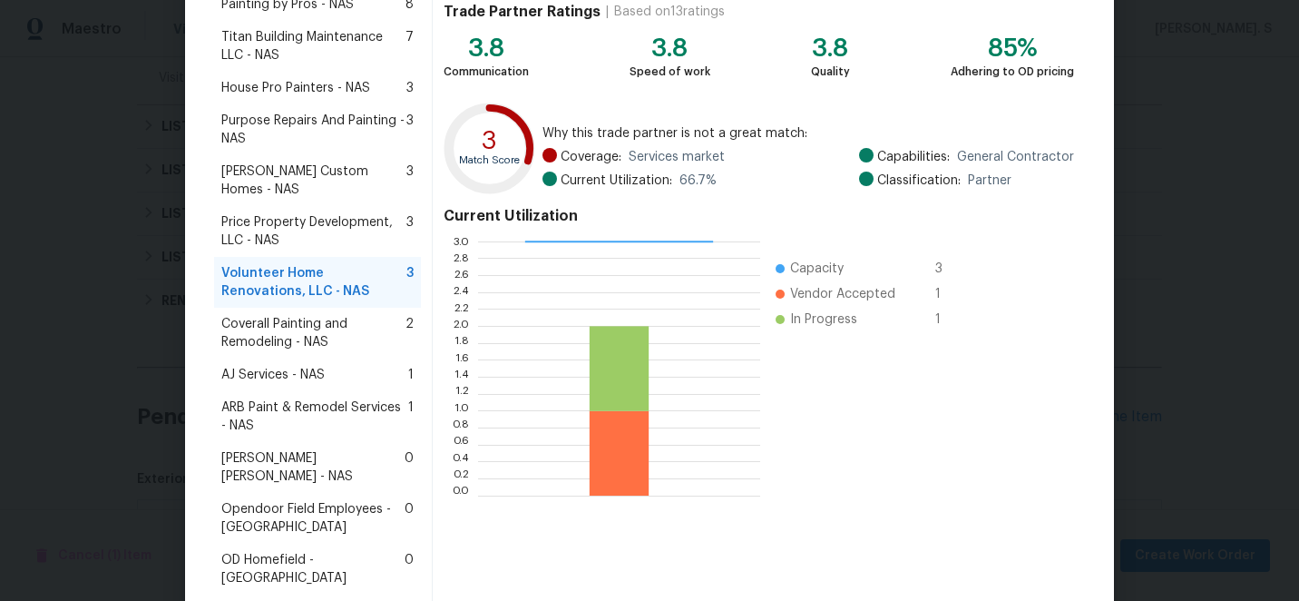
scroll to position [286, 0]
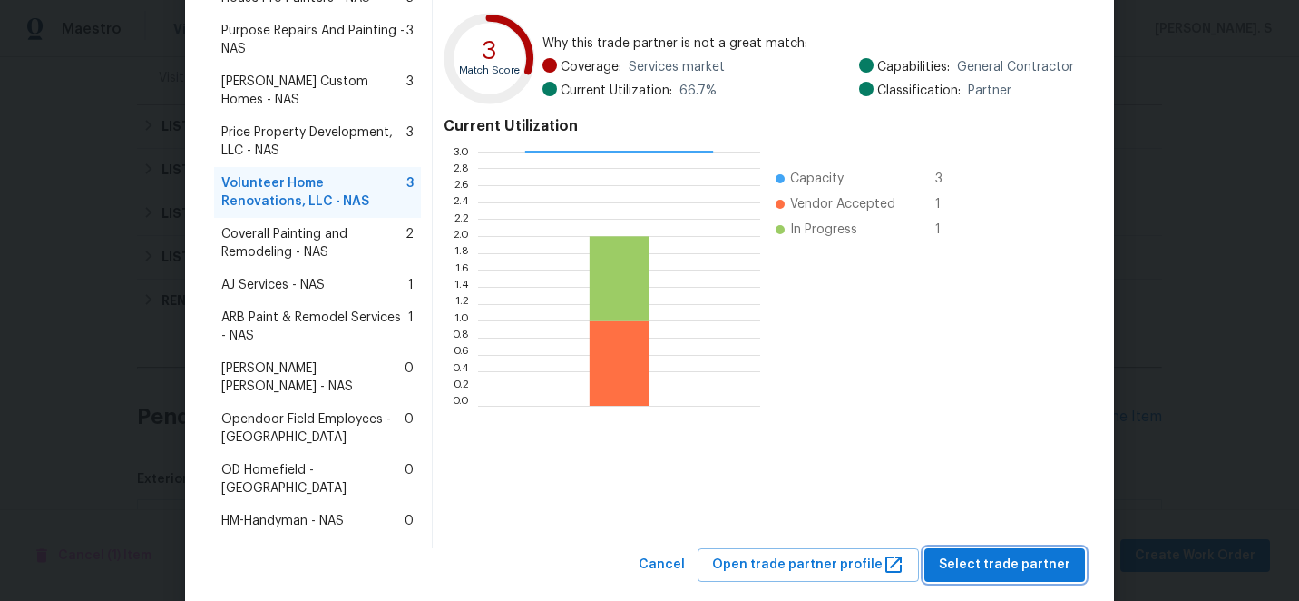
click at [999, 548] on button "Select trade partner" at bounding box center [1004, 565] width 161 height 34
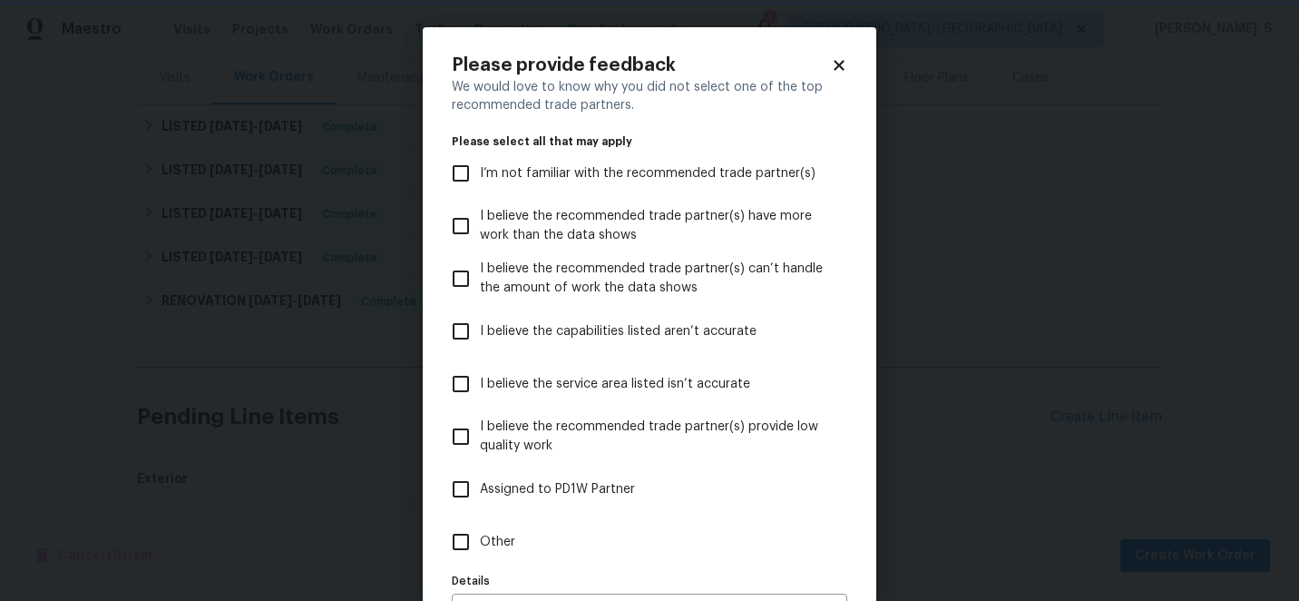
scroll to position [0, 0]
click at [639, 550] on label "Other" at bounding box center [637, 541] width 391 height 53
click at [480, 550] on input "Other" at bounding box center [461, 541] width 38 height 38
checkbox input "true"
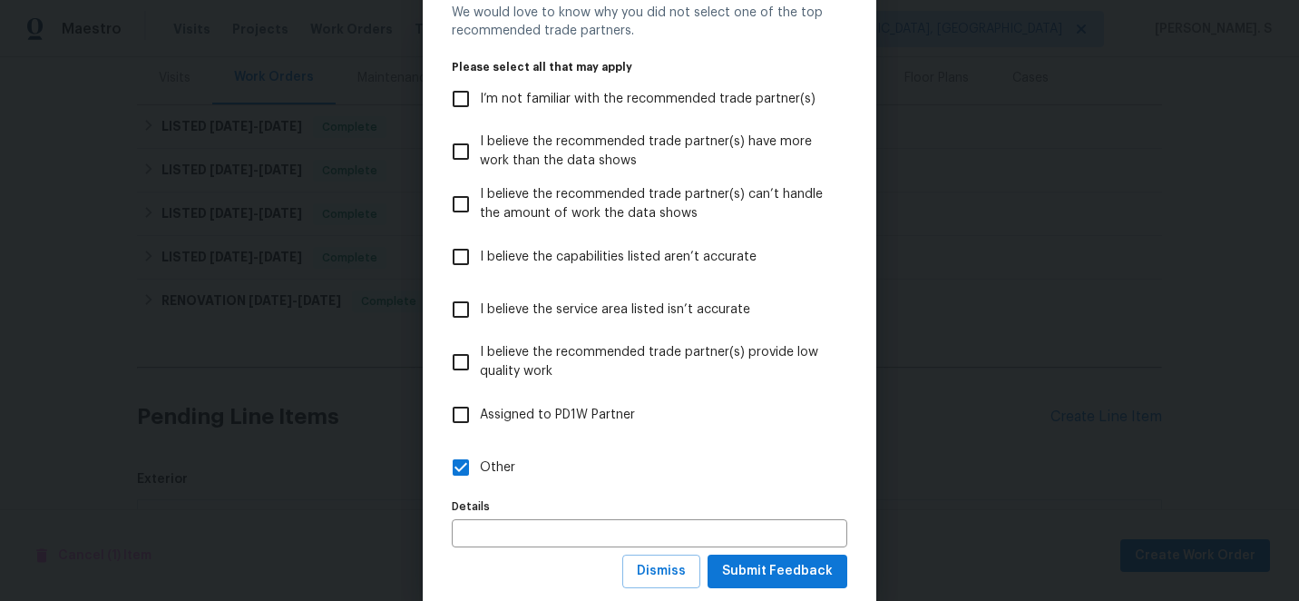
scroll to position [118, 0]
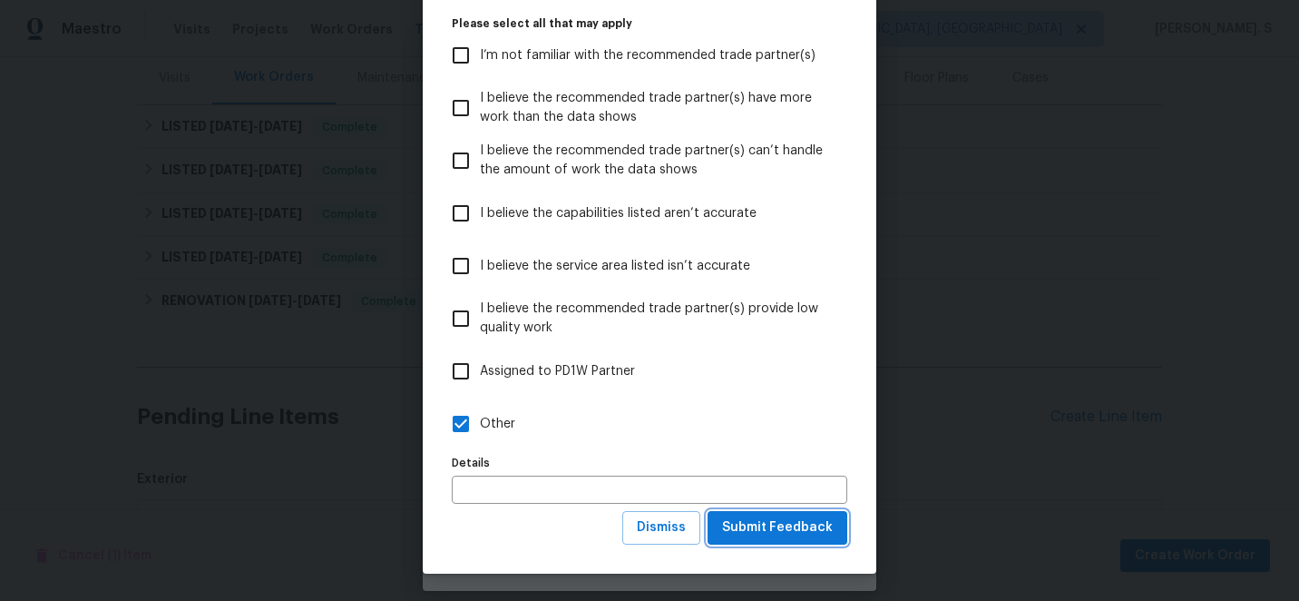
click at [768, 536] on span "Submit Feedback" at bounding box center [777, 527] width 111 height 23
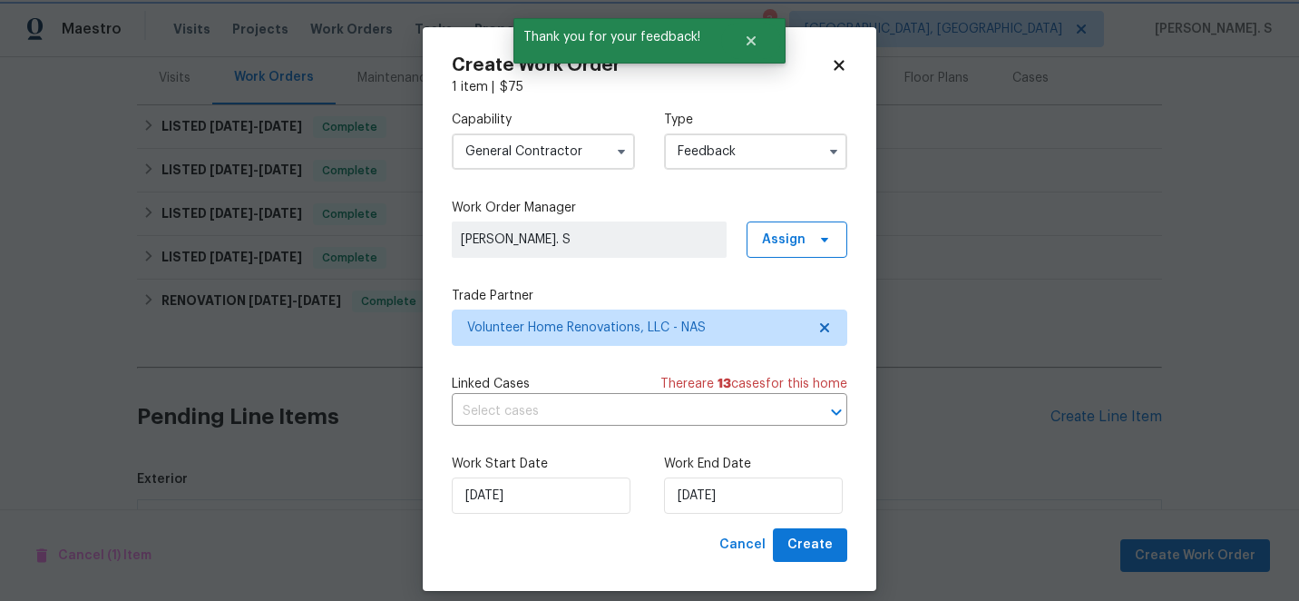
scroll to position [0, 0]
click at [659, 409] on input "text" at bounding box center [624, 411] width 345 height 28
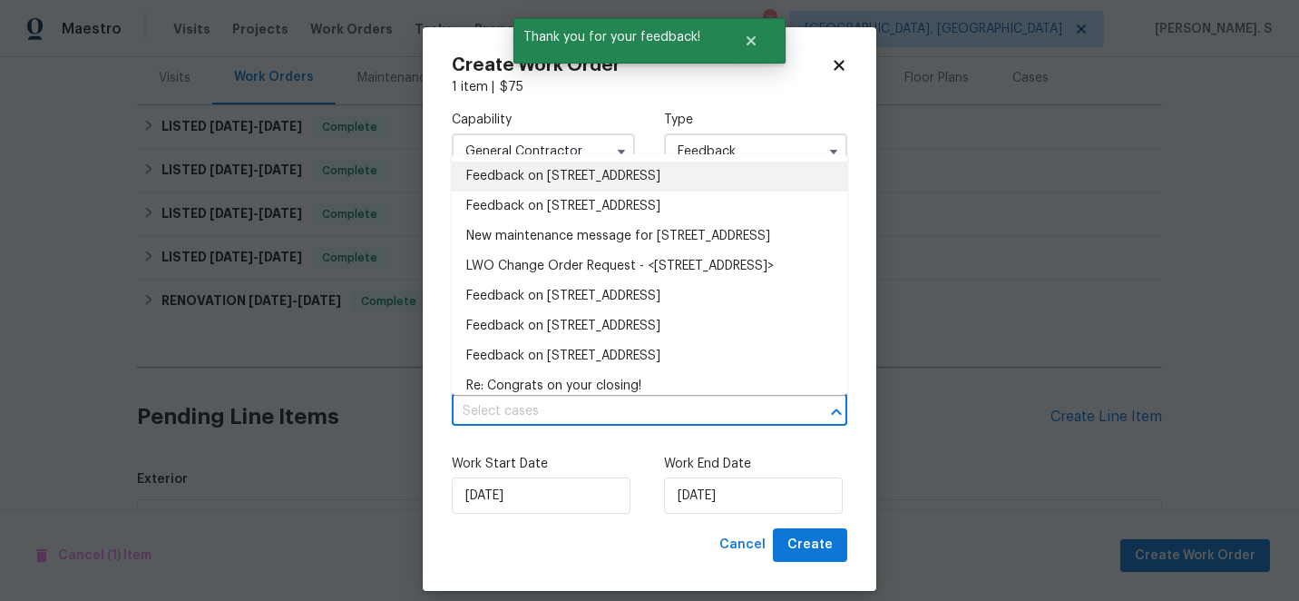
click at [650, 173] on li "Feedback on [STREET_ADDRESS]" at bounding box center [649, 176] width 395 height 30
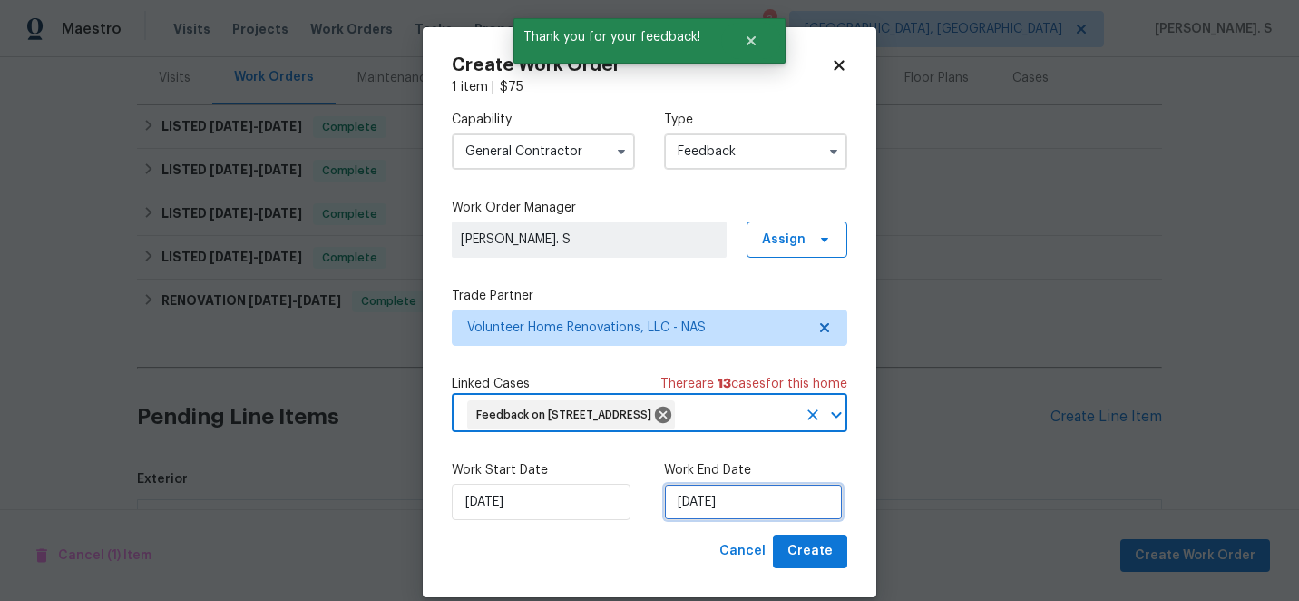
click at [740, 520] on input "[DATE]" at bounding box center [753, 501] width 179 height 36
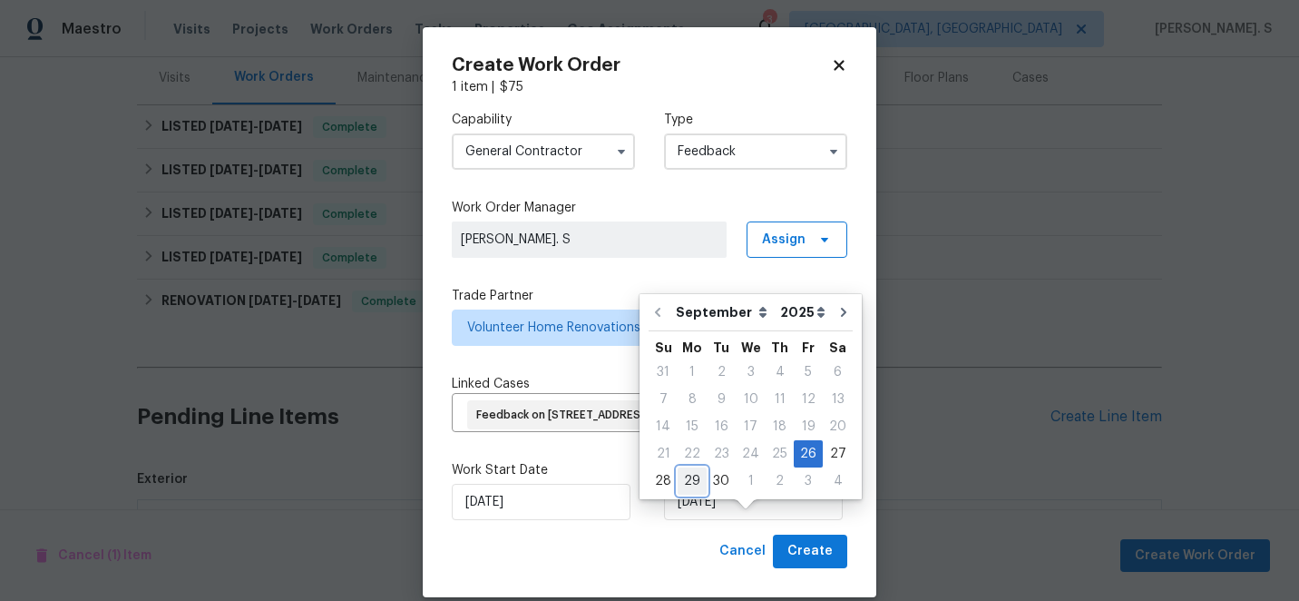
click at [695, 482] on div "29" at bounding box center [692, 480] width 29 height 25
type input "[DATE]"
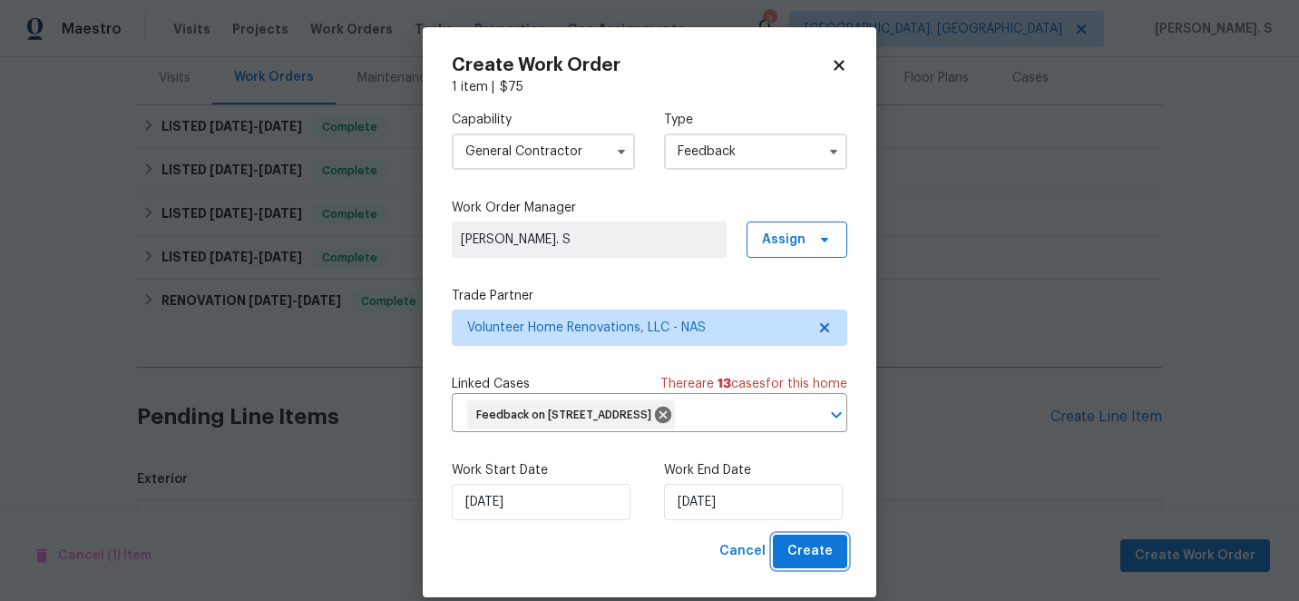
click at [817, 563] on button "Create" at bounding box center [810, 551] width 74 height 34
click at [811, 568] on div "Cancel Create" at bounding box center [779, 551] width 135 height 34
checkbox input "false"
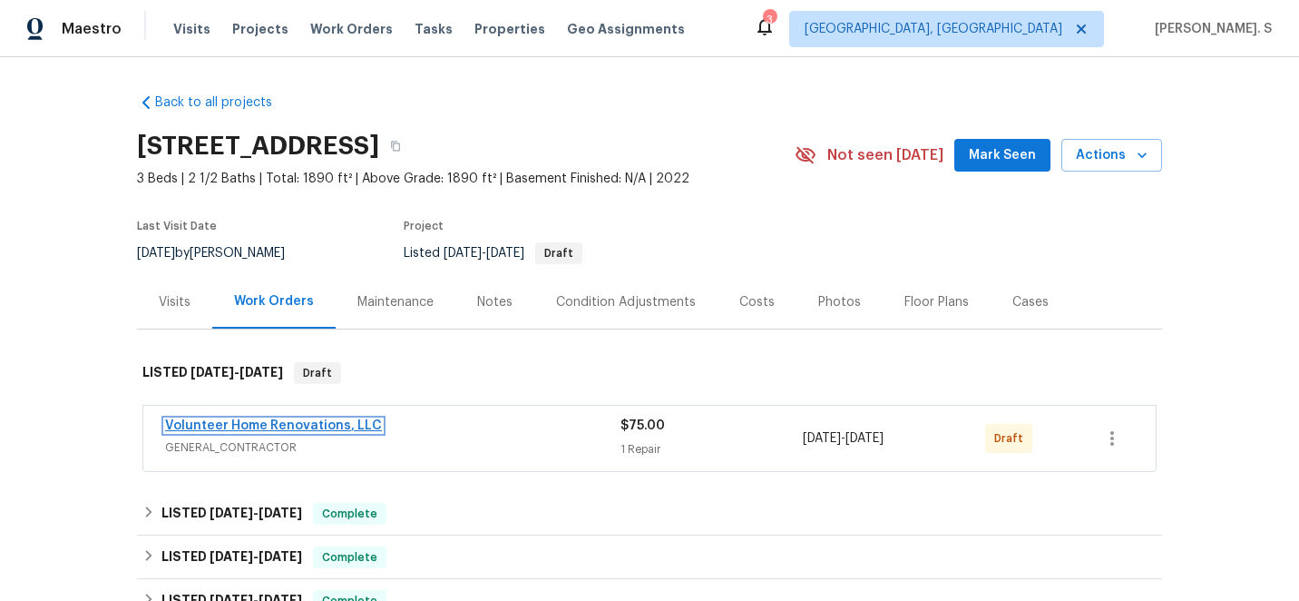
click at [327, 419] on link "Volunteer Home Renovations, LLC" at bounding box center [273, 425] width 217 height 13
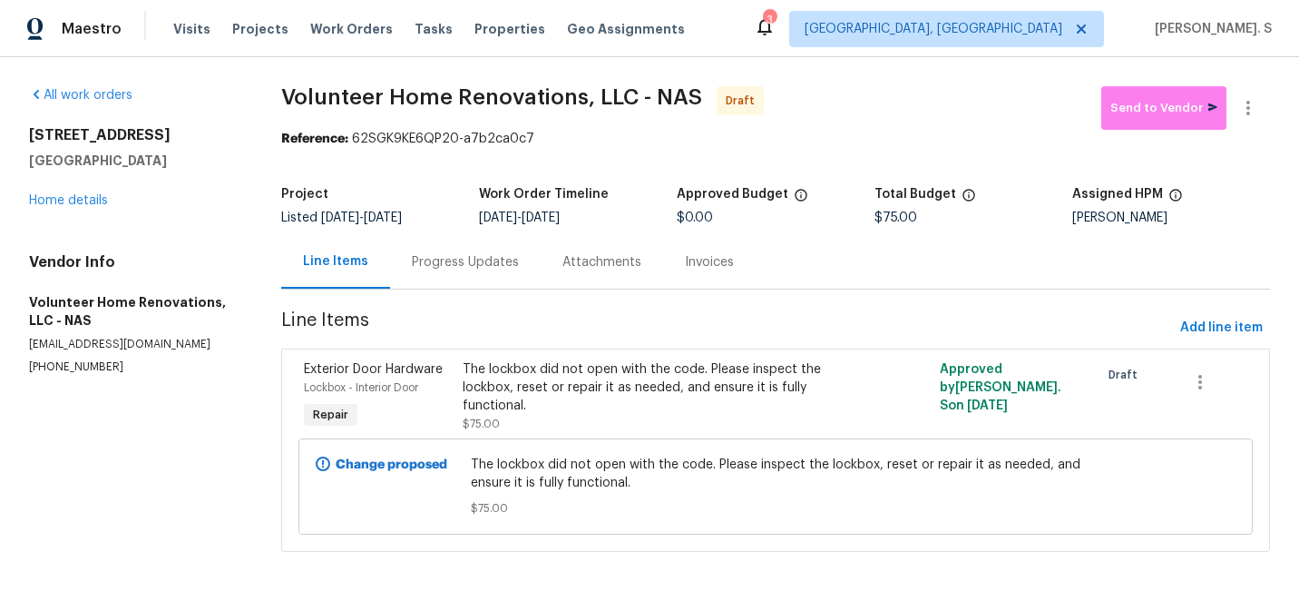
click at [474, 269] on div "Progress Updates" at bounding box center [465, 262] width 107 height 18
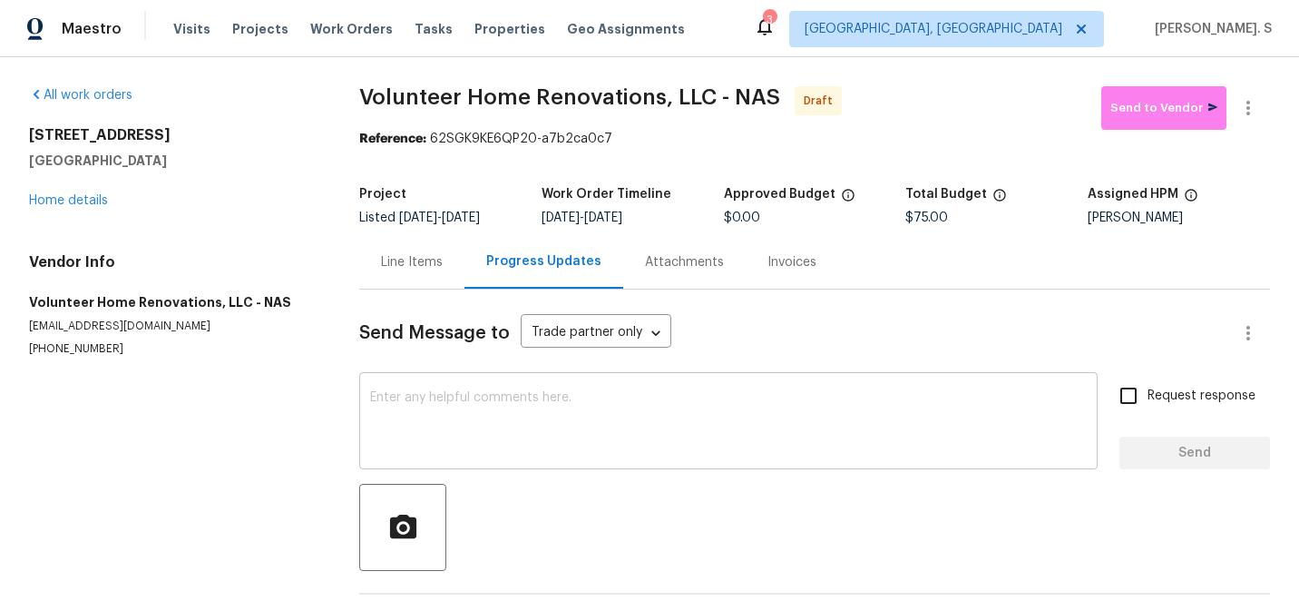
click at [496, 428] on textarea at bounding box center [728, 422] width 717 height 63
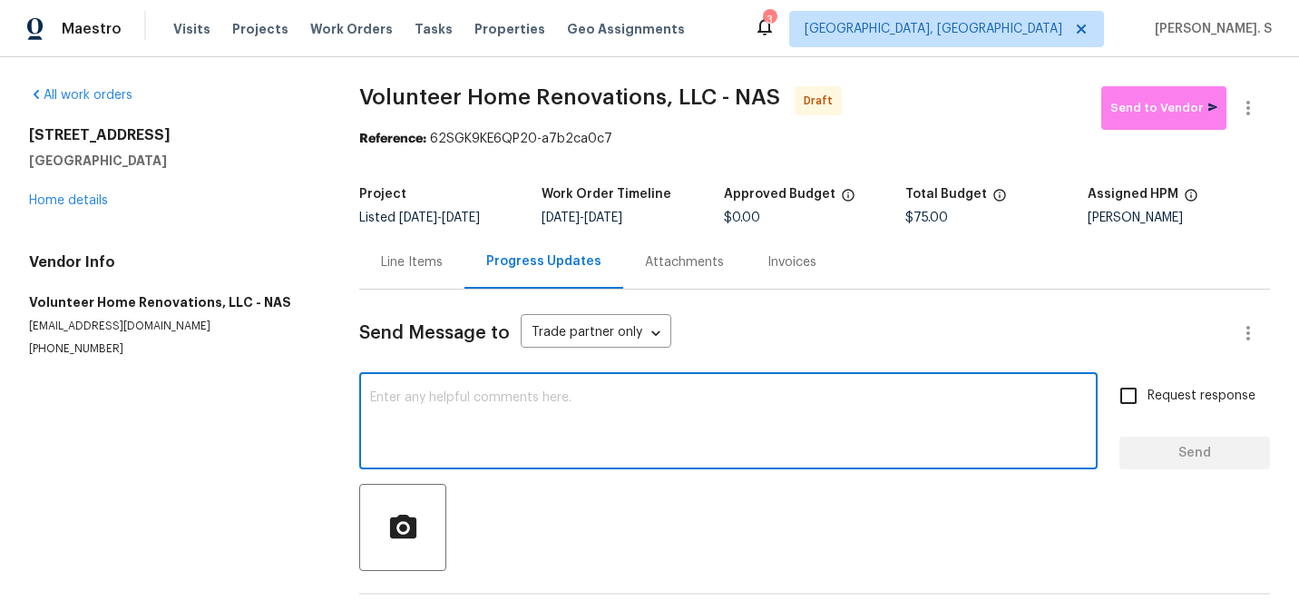
paste textarea "Hi this is Glory with Opendoor. I’m confirming you received the WO for the prop…"
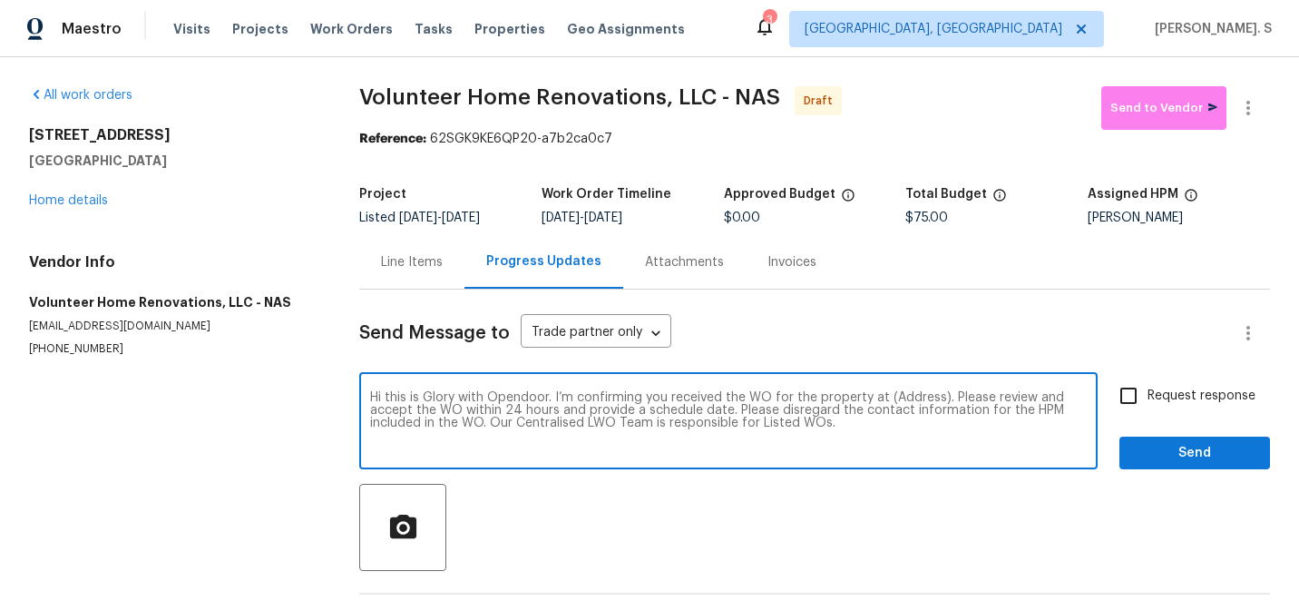
click at [910, 400] on textarea "Hi this is Glory with Opendoor. I’m confirming you received the WO for the prop…" at bounding box center [728, 422] width 717 height 63
paste textarea "[STREET_ADDRESS]"
type textarea "Hi this is Glory with Opendoor. I’m confirming you received the WO for the prop…"
click at [1103, 394] on div "Hi this is Glory with Opendoor. I’m confirming you received the WO for the prop…" at bounding box center [814, 422] width 911 height 93
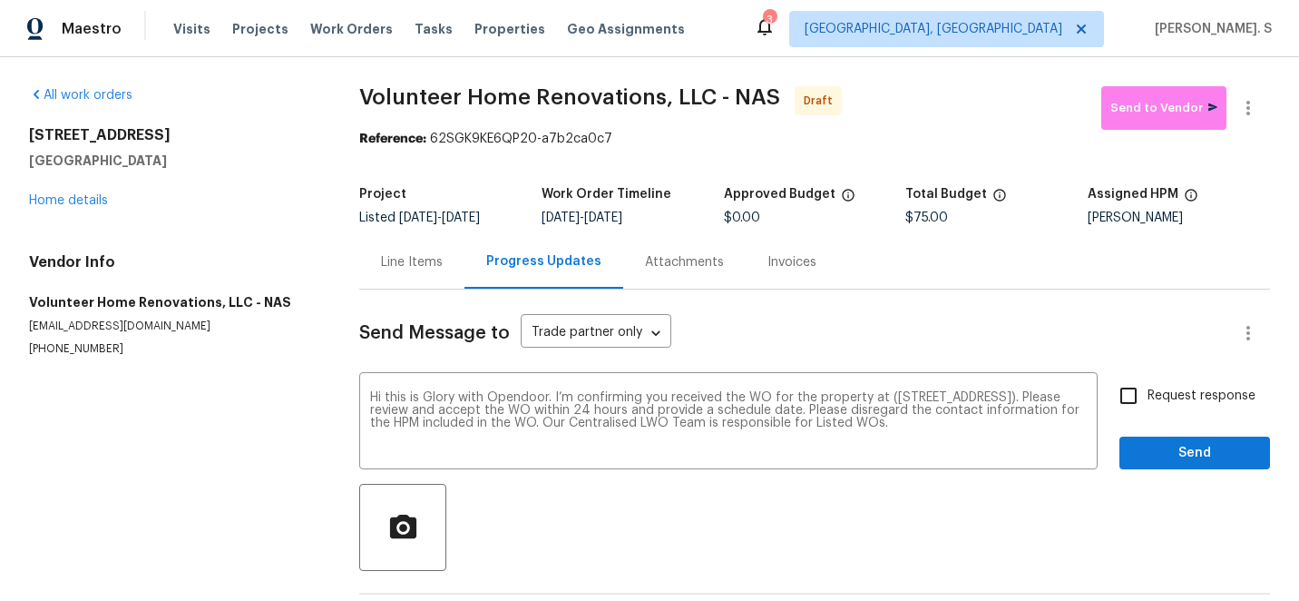
click at [1129, 394] on input "Request response" at bounding box center [1128, 395] width 38 height 38
checkbox input "true"
click at [1163, 463] on span "Send" at bounding box center [1195, 453] width 122 height 23
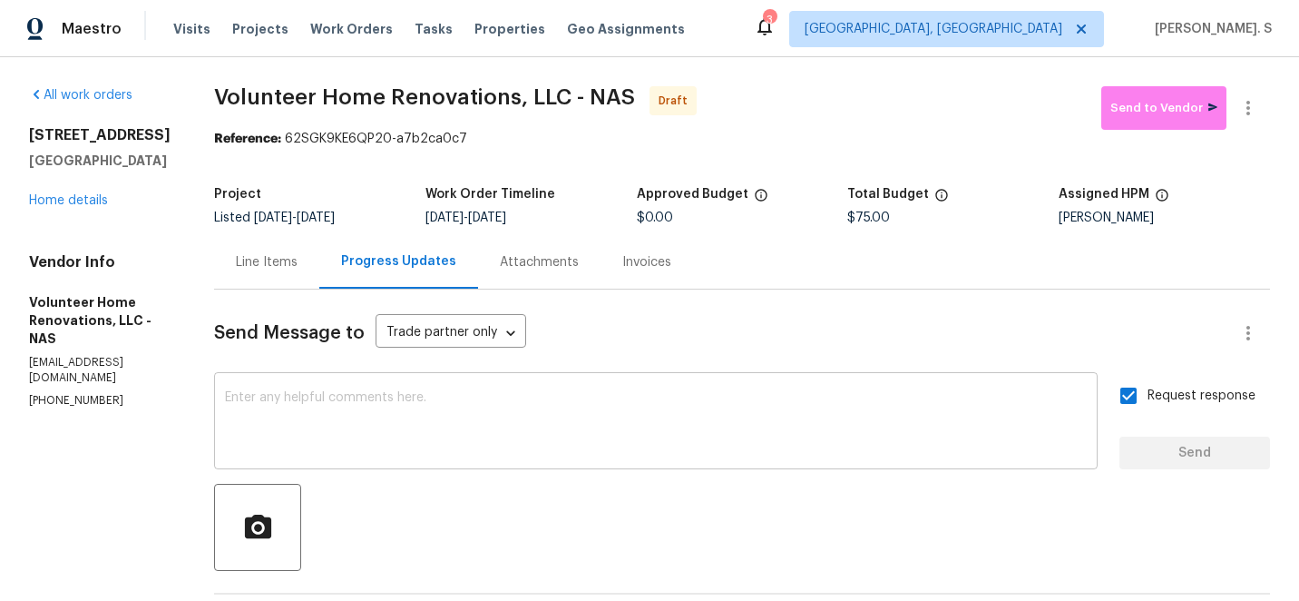
click at [767, 443] on textarea at bounding box center [656, 422] width 862 height 63
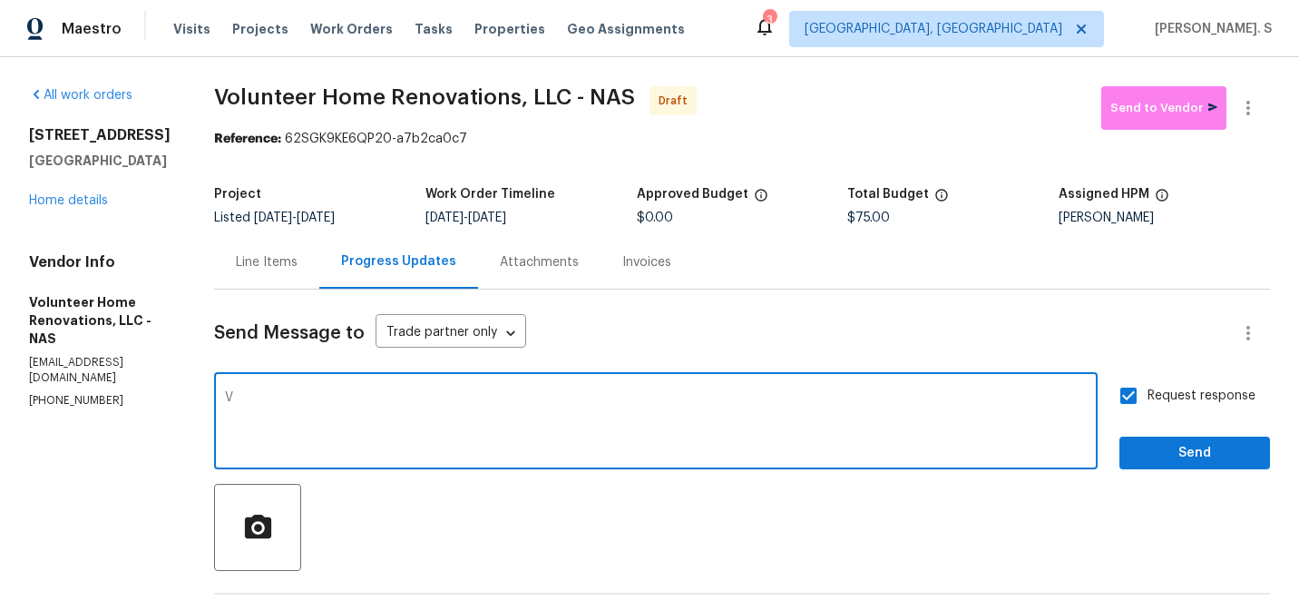
click at [653, 403] on textarea "V" at bounding box center [656, 422] width 862 height 63
paste textarea "The Work Orders must include before-photos (both close-up and wide-angle) and a…"
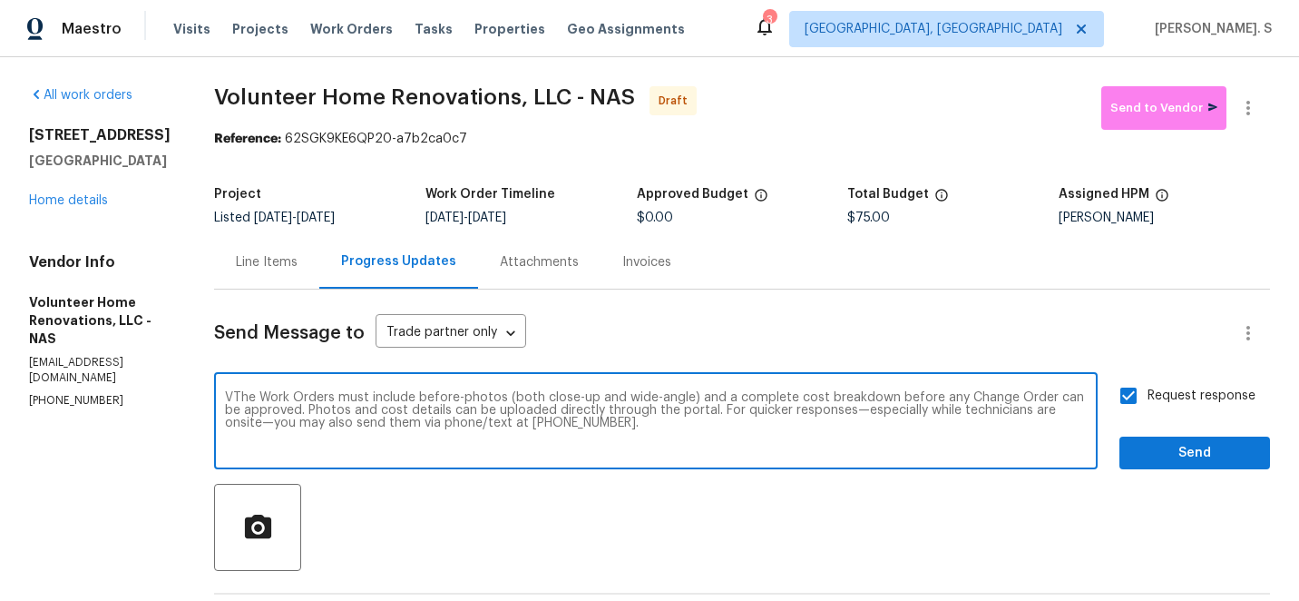
click at [291, 400] on textarea "VThe Work Orders must include before-photos (both close-up and wide-angle) and …" at bounding box center [656, 422] width 862 height 63
type textarea "The Work Orders must include before-photos (both close-up and wide-angle) and a…"
click at [1226, 437] on button "Send" at bounding box center [1194, 453] width 151 height 34
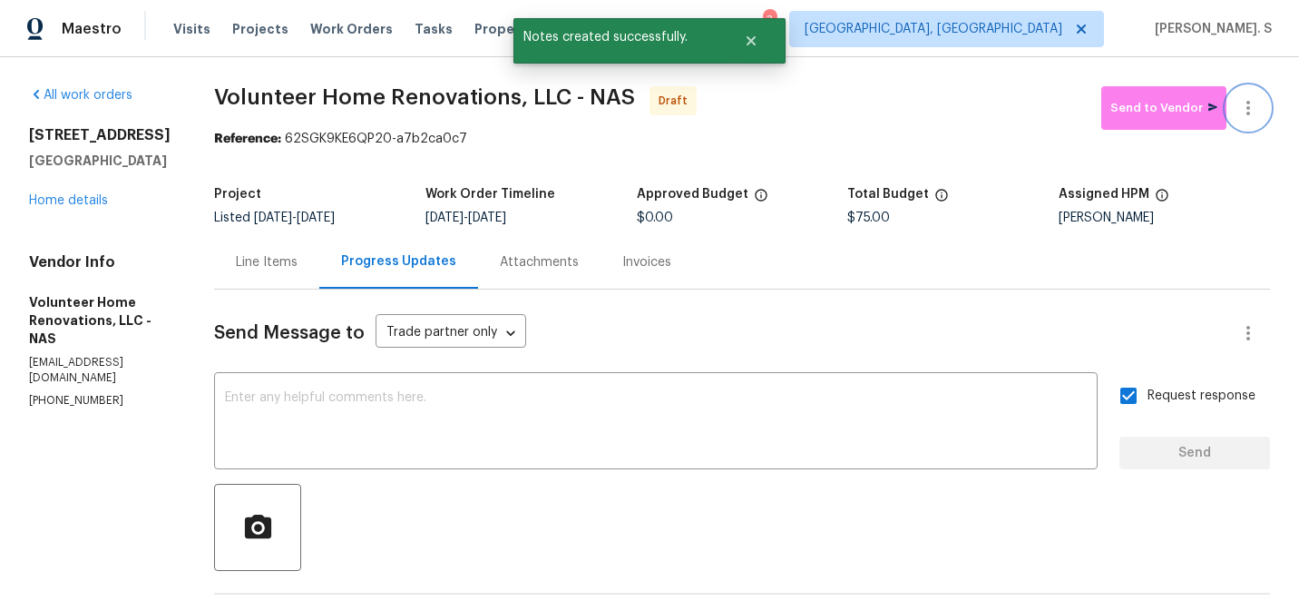
click at [1243, 107] on icon "button" at bounding box center [1248, 108] width 22 height 22
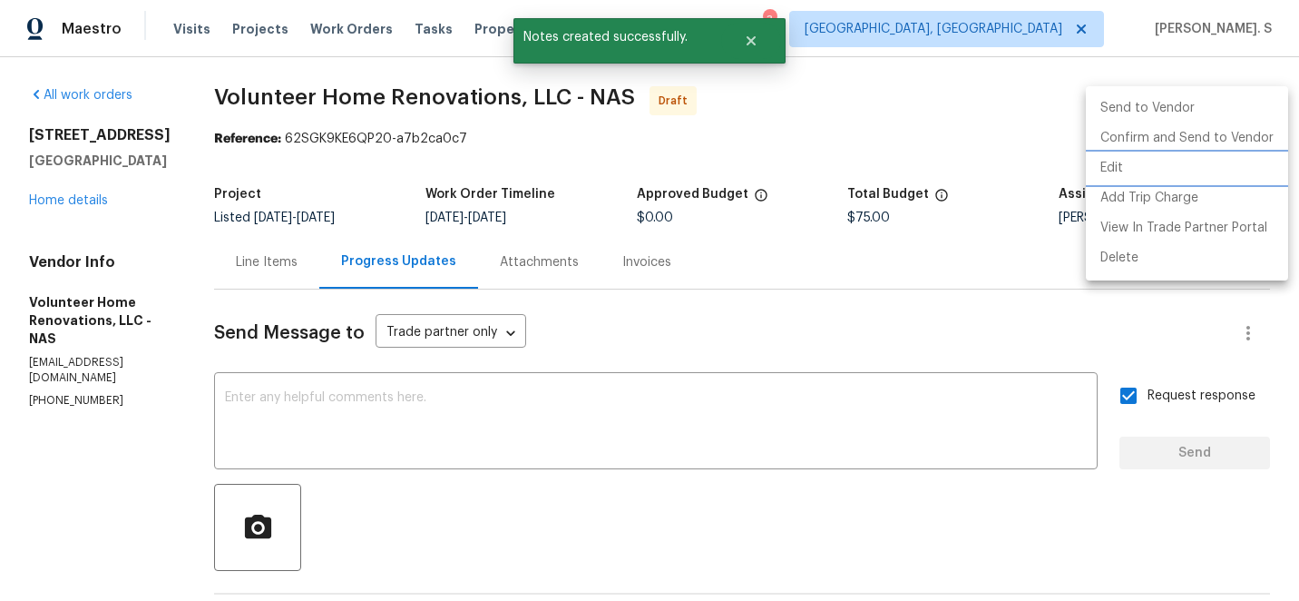
click at [1153, 165] on li "Edit" at bounding box center [1187, 168] width 202 height 30
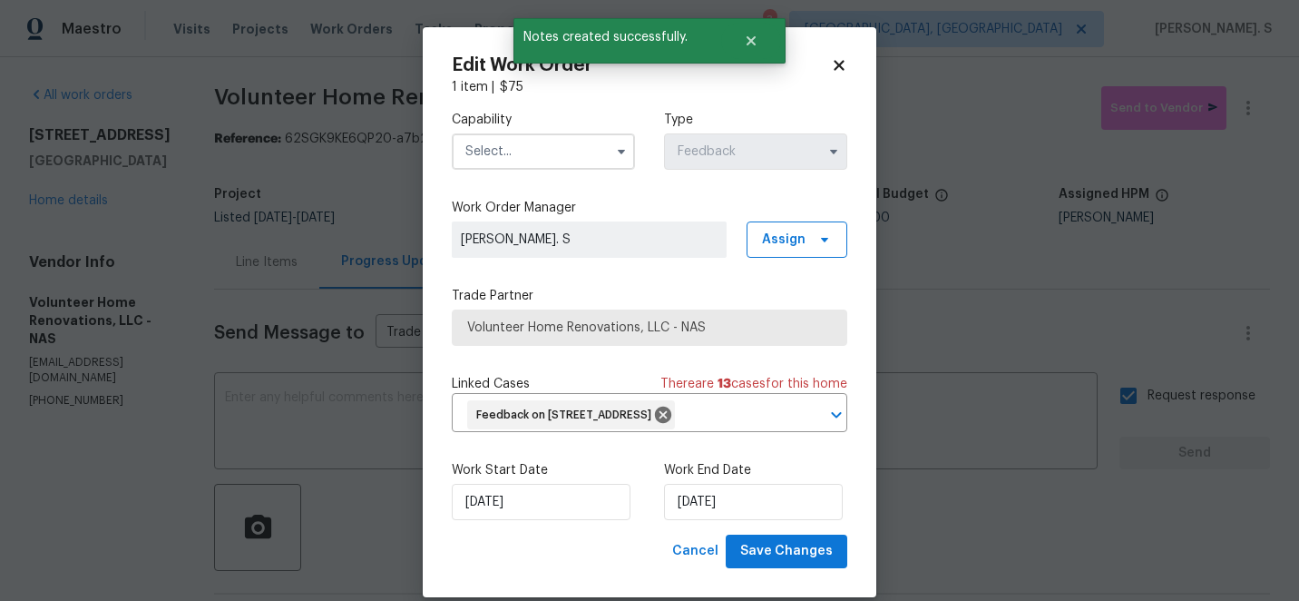
click at [534, 157] on input "text" at bounding box center [543, 151] width 183 height 36
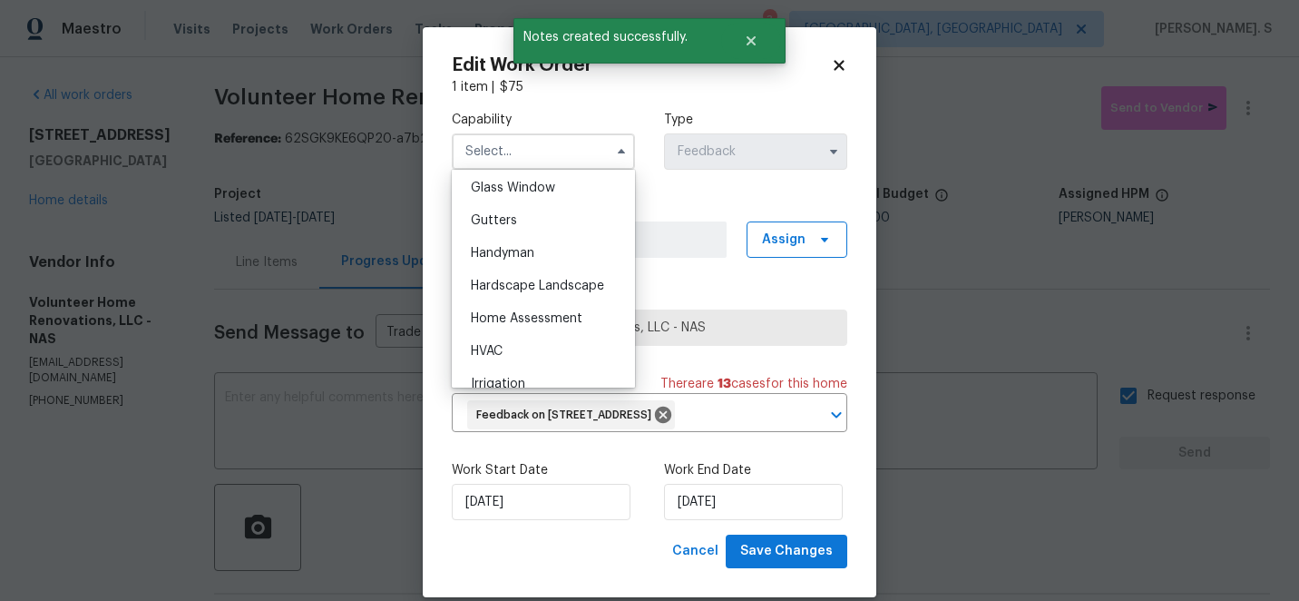
scroll to position [952, 0]
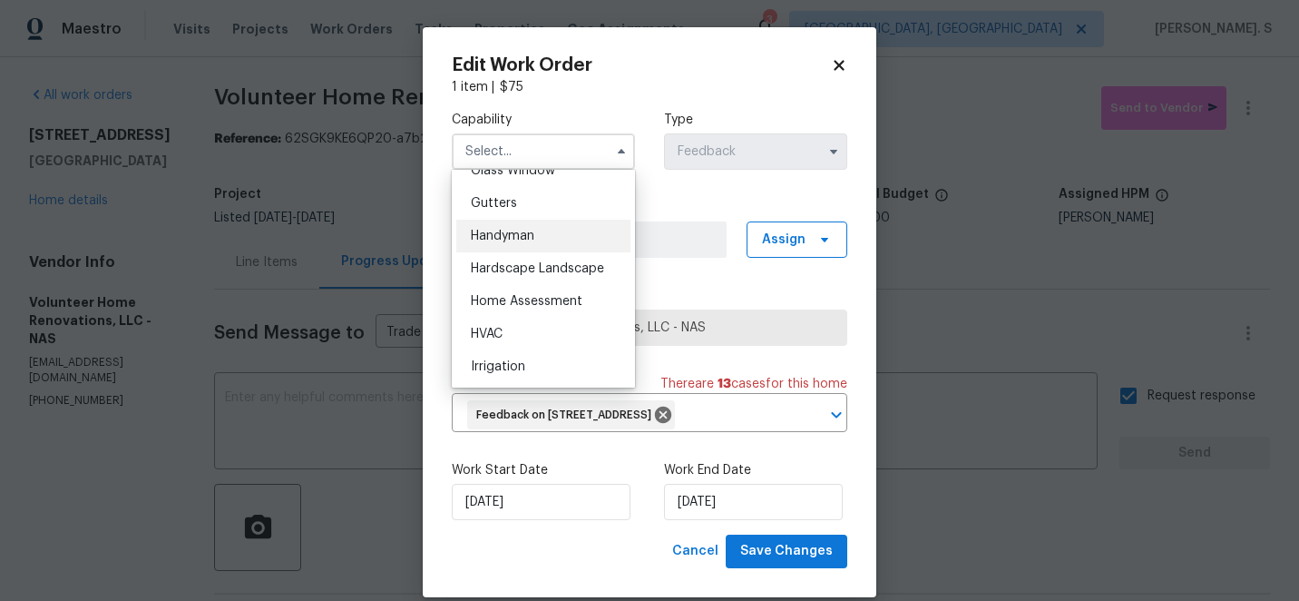
click at [531, 236] on span "Handyman" at bounding box center [502, 235] width 63 height 13
type input "Handyman"
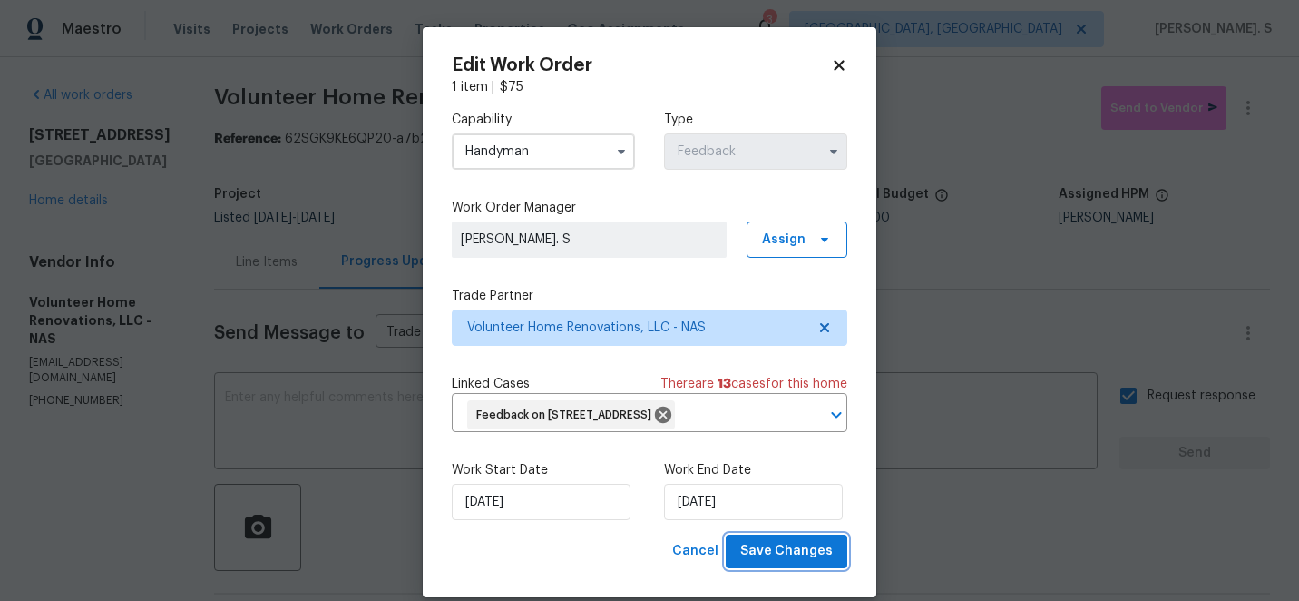
click at [755, 562] on span "Save Changes" at bounding box center [786, 551] width 93 height 23
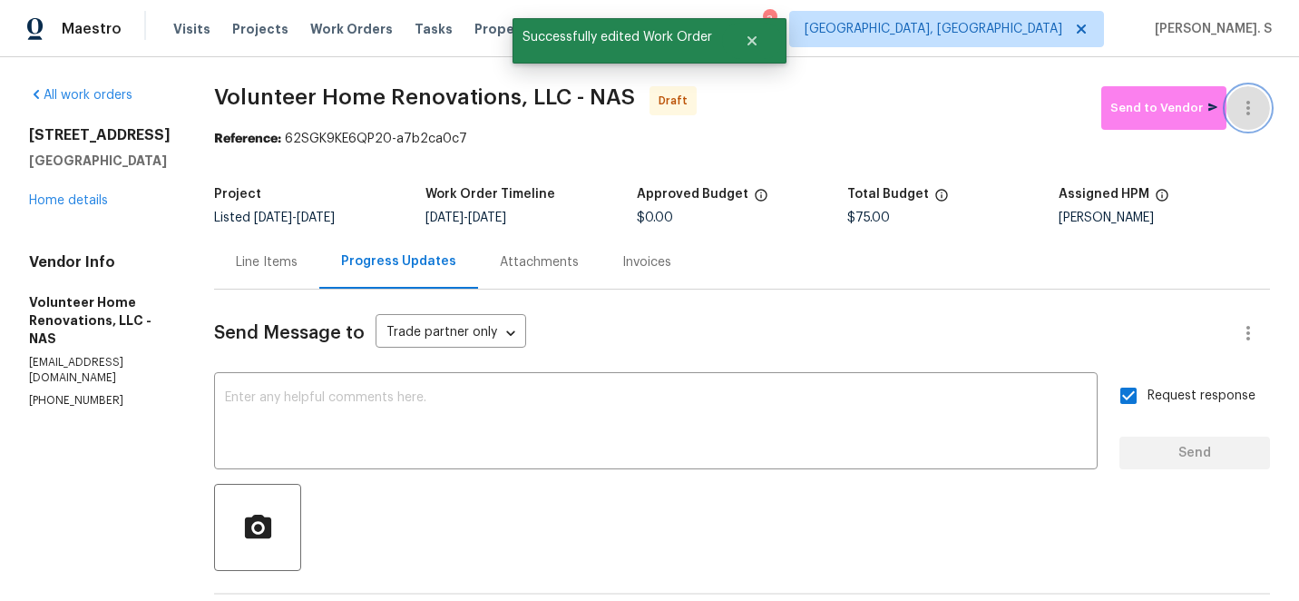
click at [1259, 106] on button "button" at bounding box center [1248, 108] width 44 height 44
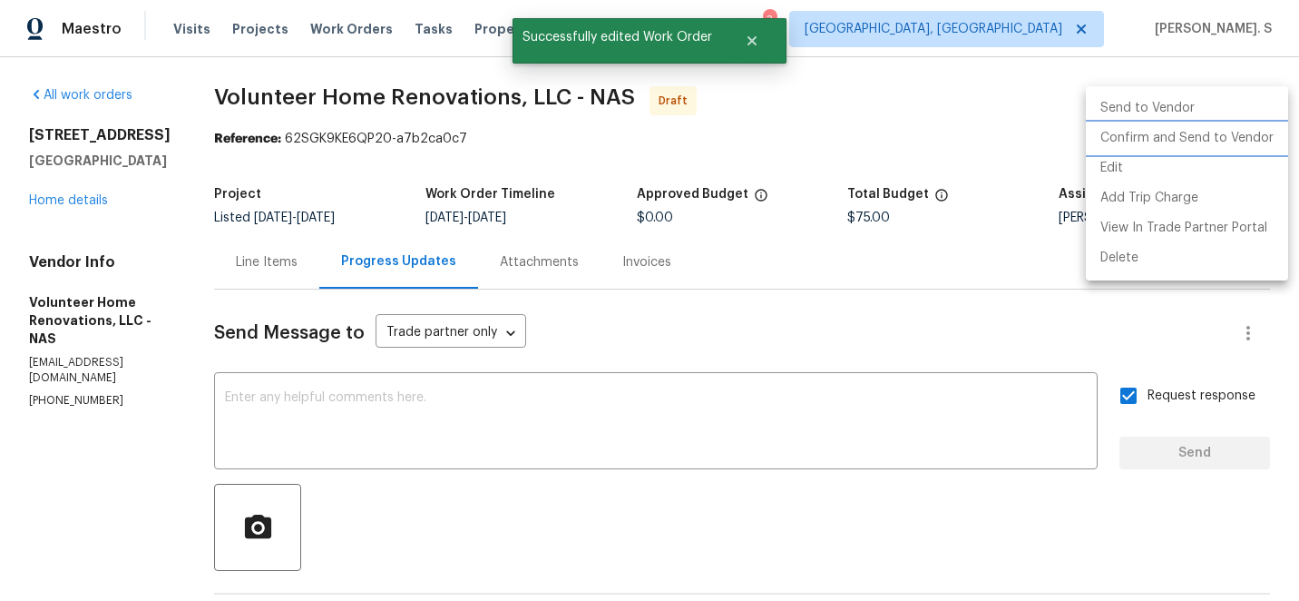
click at [1239, 126] on li "Confirm and Send to Vendor" at bounding box center [1187, 138] width 202 height 30
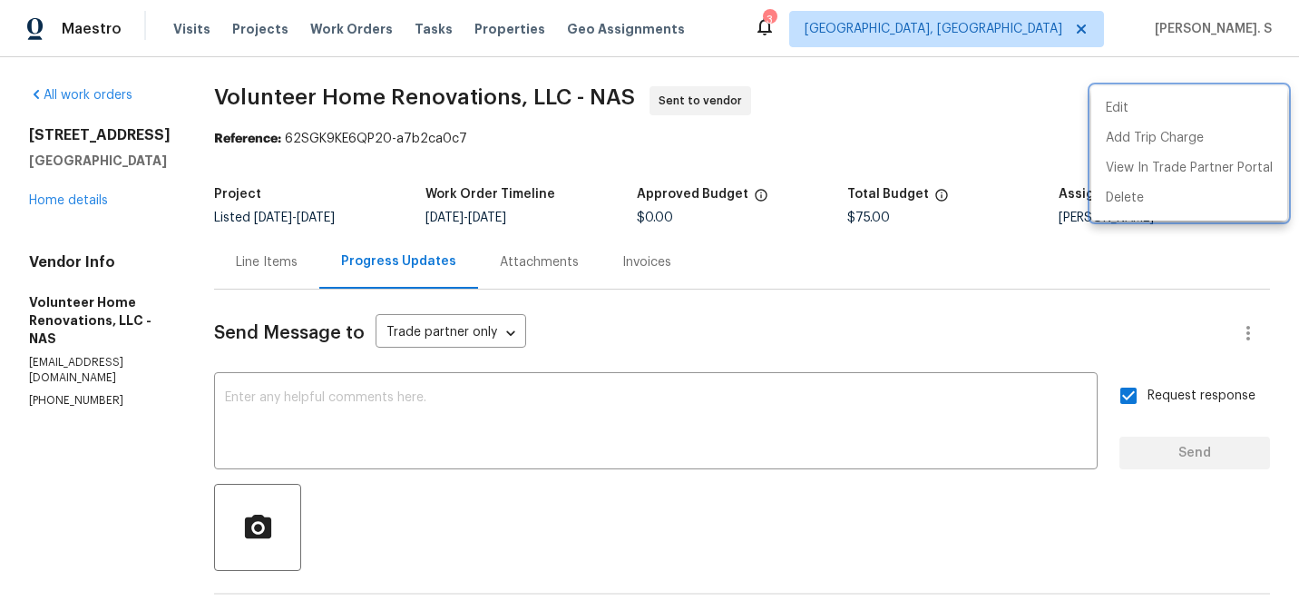
click at [436, 89] on div at bounding box center [649, 300] width 1299 height 601
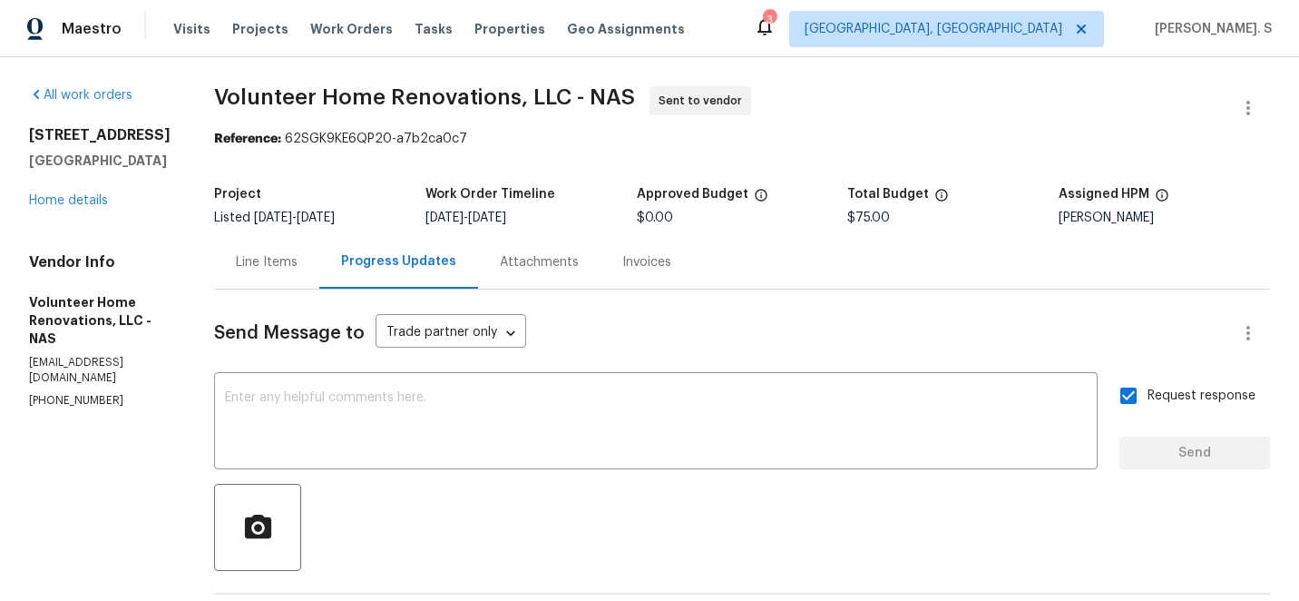
click at [436, 89] on div "Edit Add Trip Charge View In Trade Partner Portal Delete" at bounding box center [649, 300] width 1299 height 601
click at [436, 89] on span "Volunteer Home Renovations, LLC - NAS" at bounding box center [424, 97] width 421 height 22
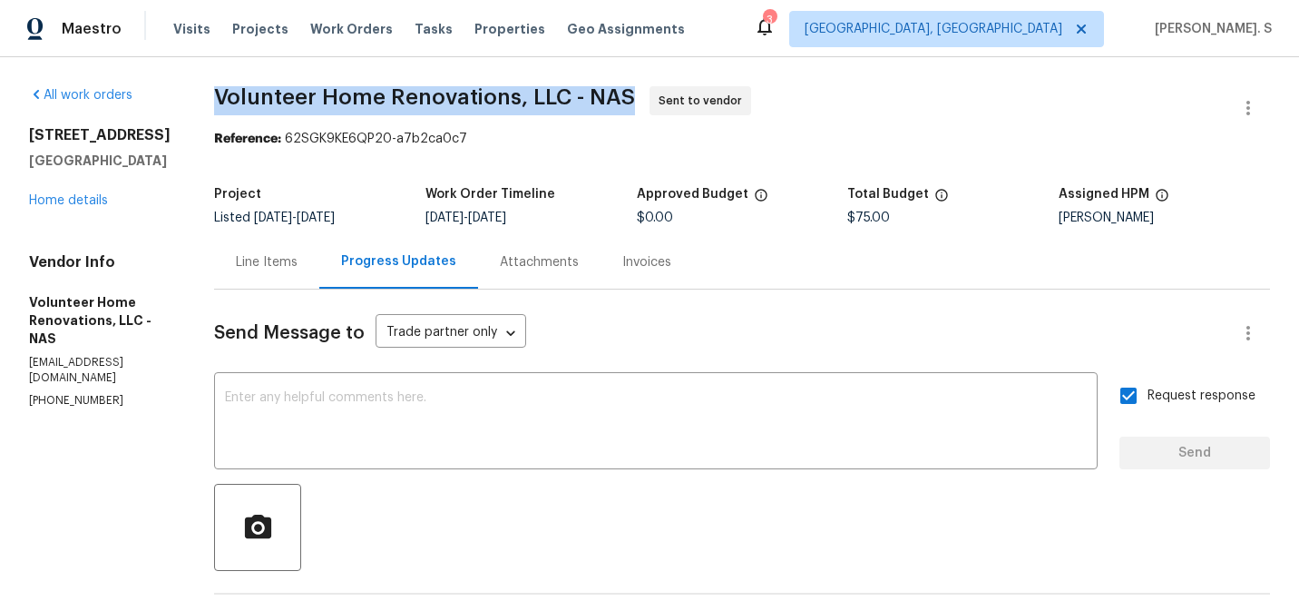
click at [436, 89] on span "Volunteer Home Renovations, LLC - NAS" at bounding box center [424, 97] width 421 height 22
copy span "Volunteer Home Renovations, LLC - NAS"
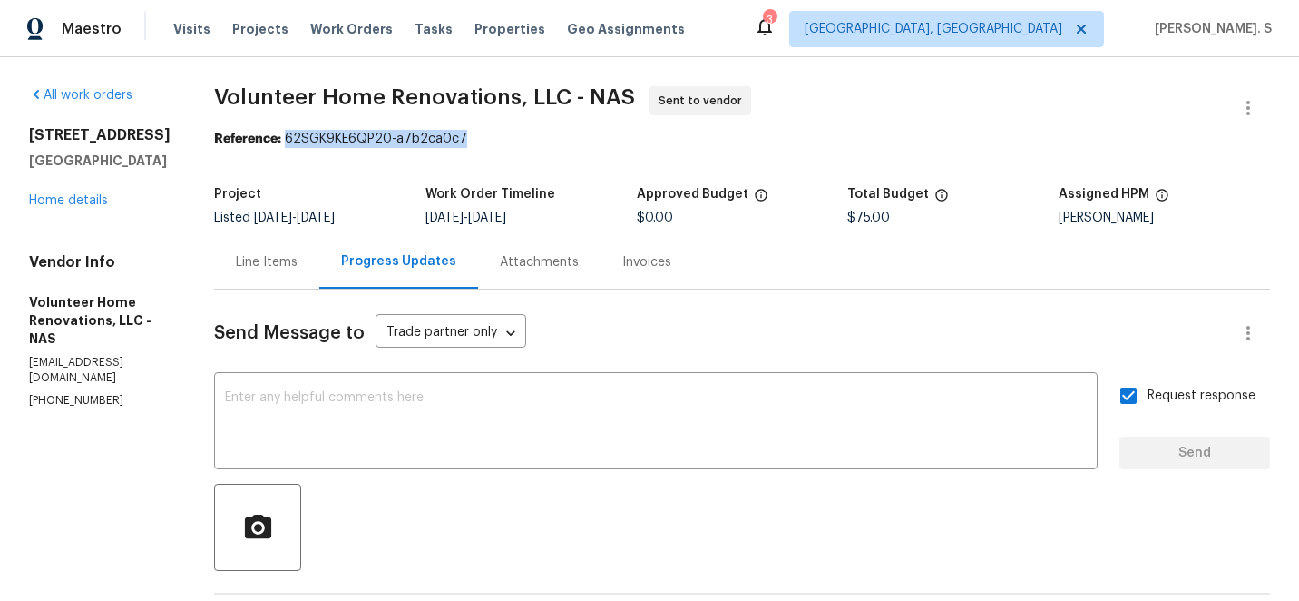
drag, startPoint x: 344, startPoint y: 136, endPoint x: 633, endPoint y: 138, distance: 289.4
click at [635, 138] on div "Reference: 62SGK9KE6QP20-a7b2ca0c7" at bounding box center [742, 139] width 1056 height 18
copy div "62SGK9KE6QP20-a7b2ca0c7"
